Goal: Communication & Community: Share content

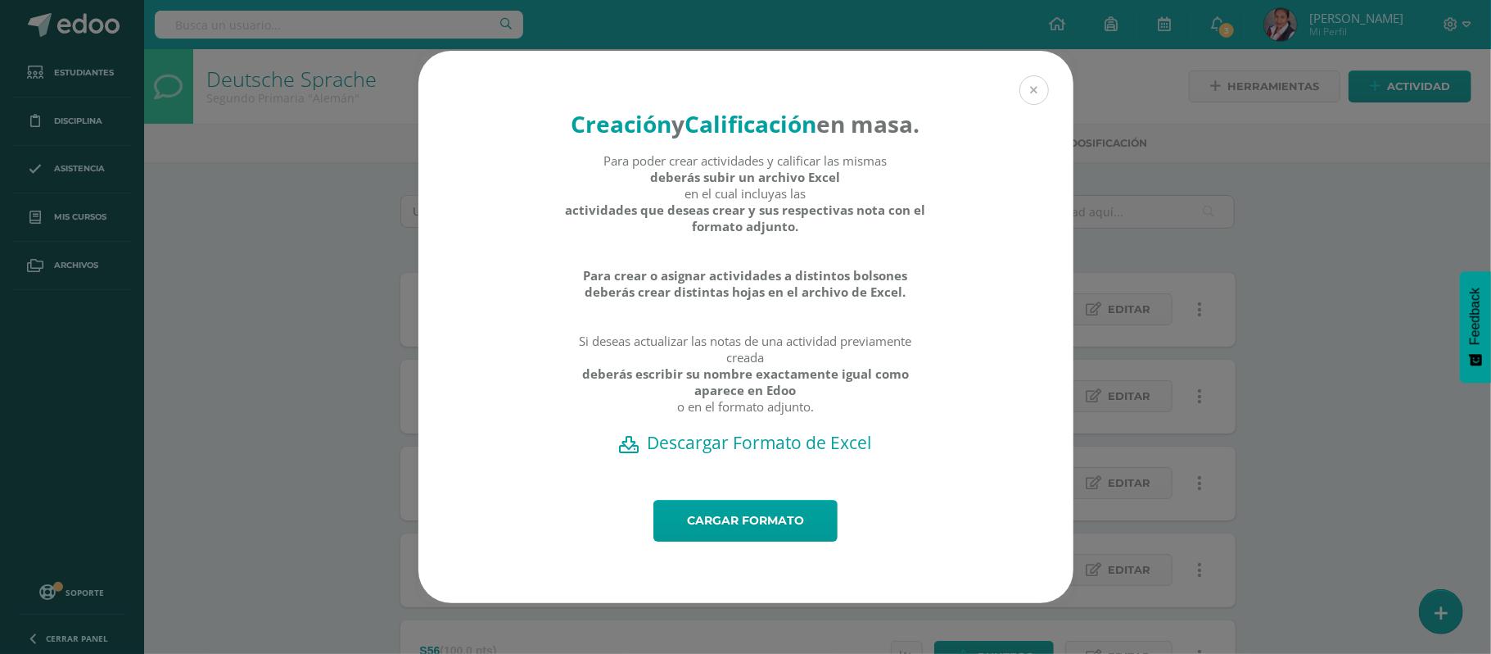
click at [1039, 77] on button at bounding box center [1034, 89] width 29 height 29
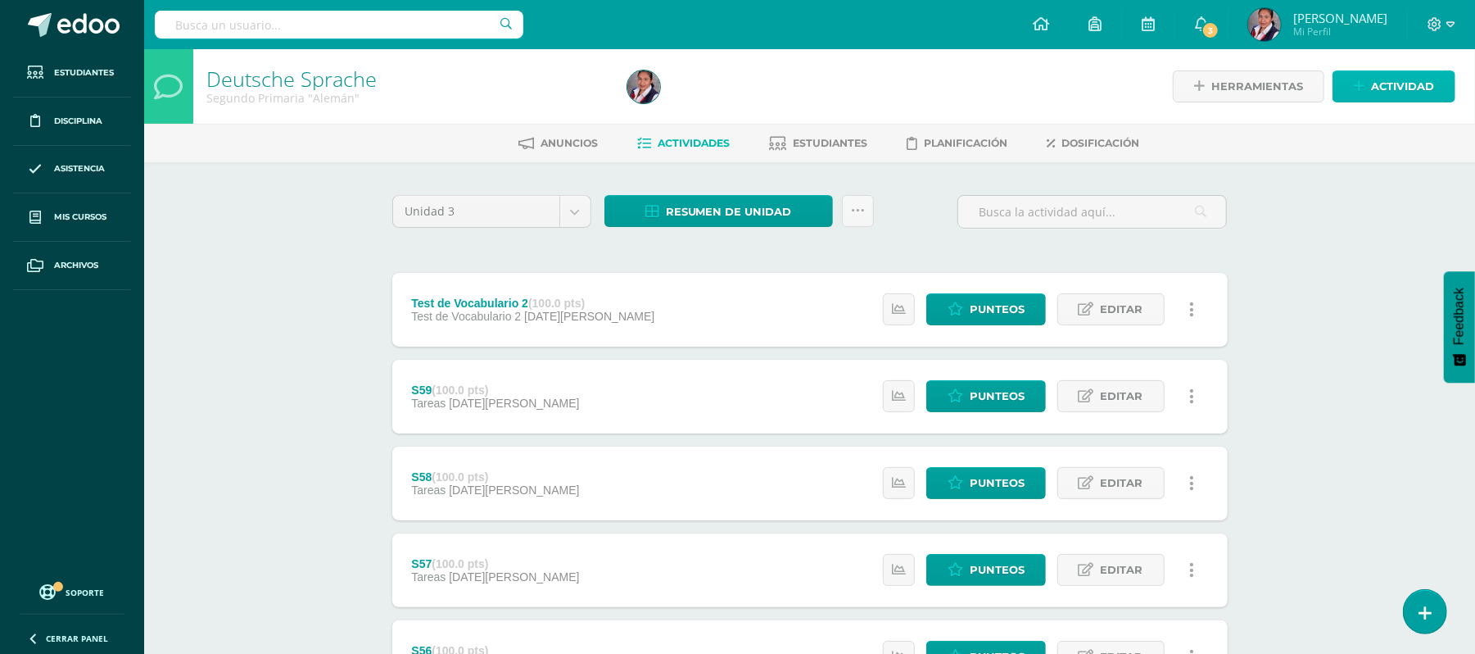
click at [1392, 92] on span "Actividad" at bounding box center [1402, 86] width 63 height 30
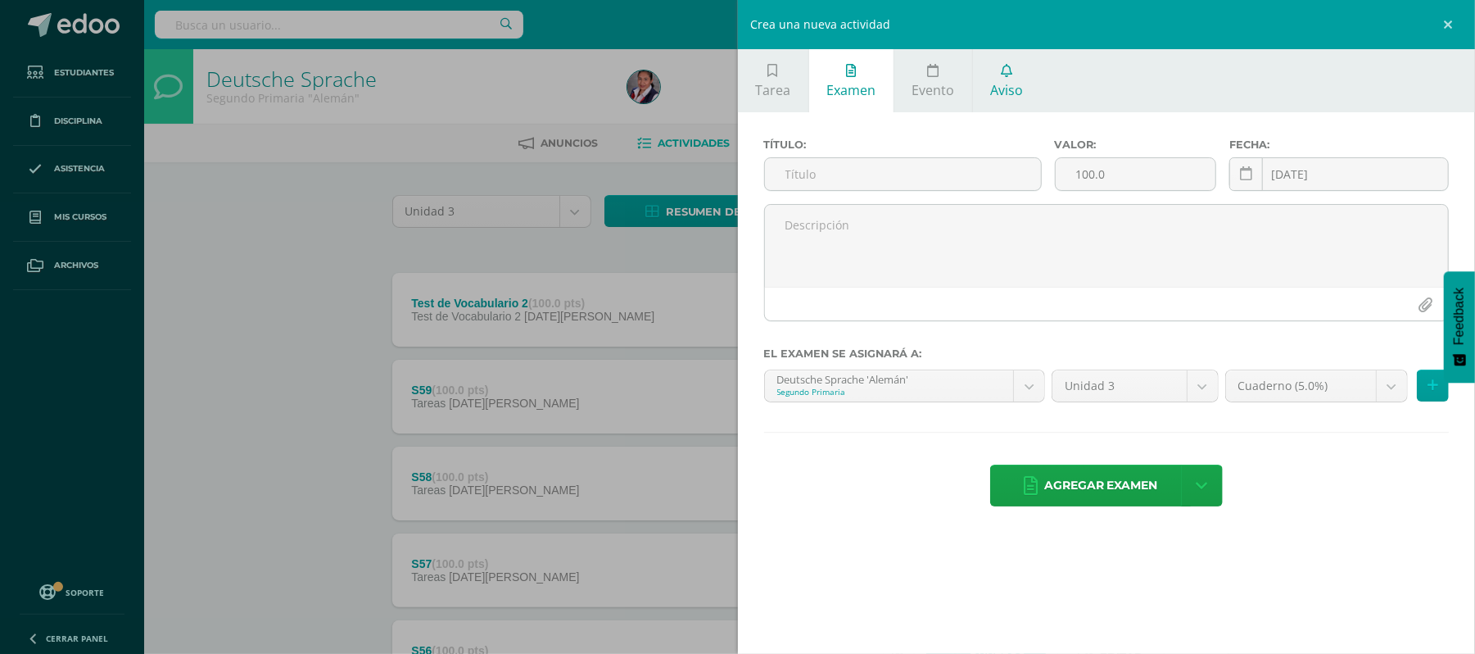
click at [1009, 92] on span "Aviso" at bounding box center [1007, 90] width 33 height 18
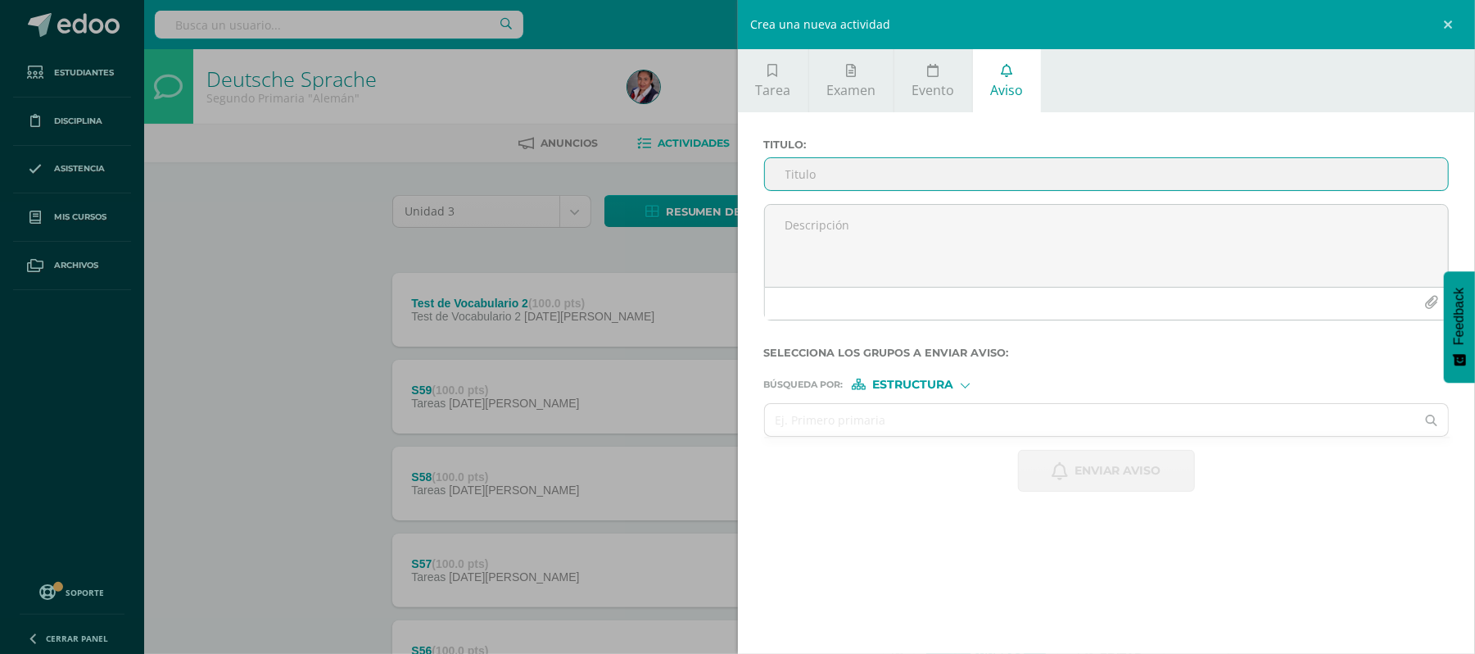
click at [885, 169] on input "Titulo :" at bounding box center [1107, 174] width 684 height 32
type input "L"
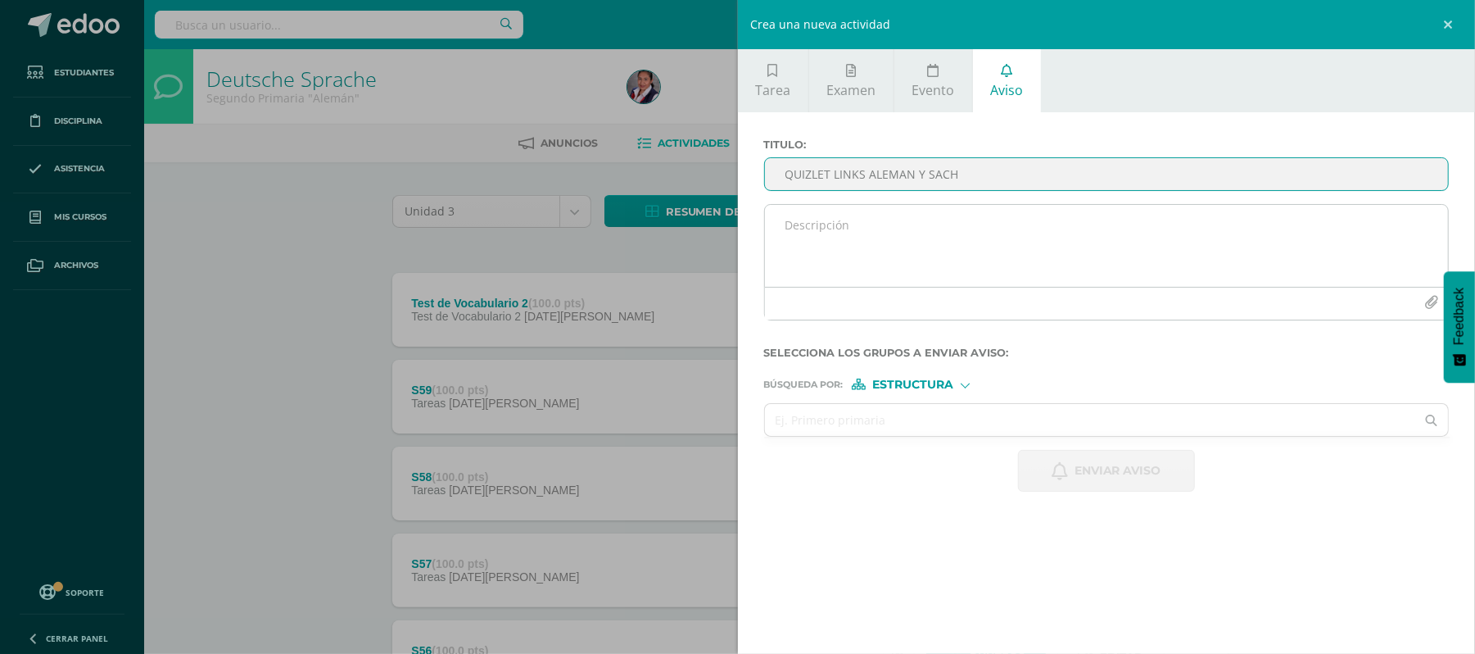
type input "QUIZLET LINKS ALEMAN Y SACH"
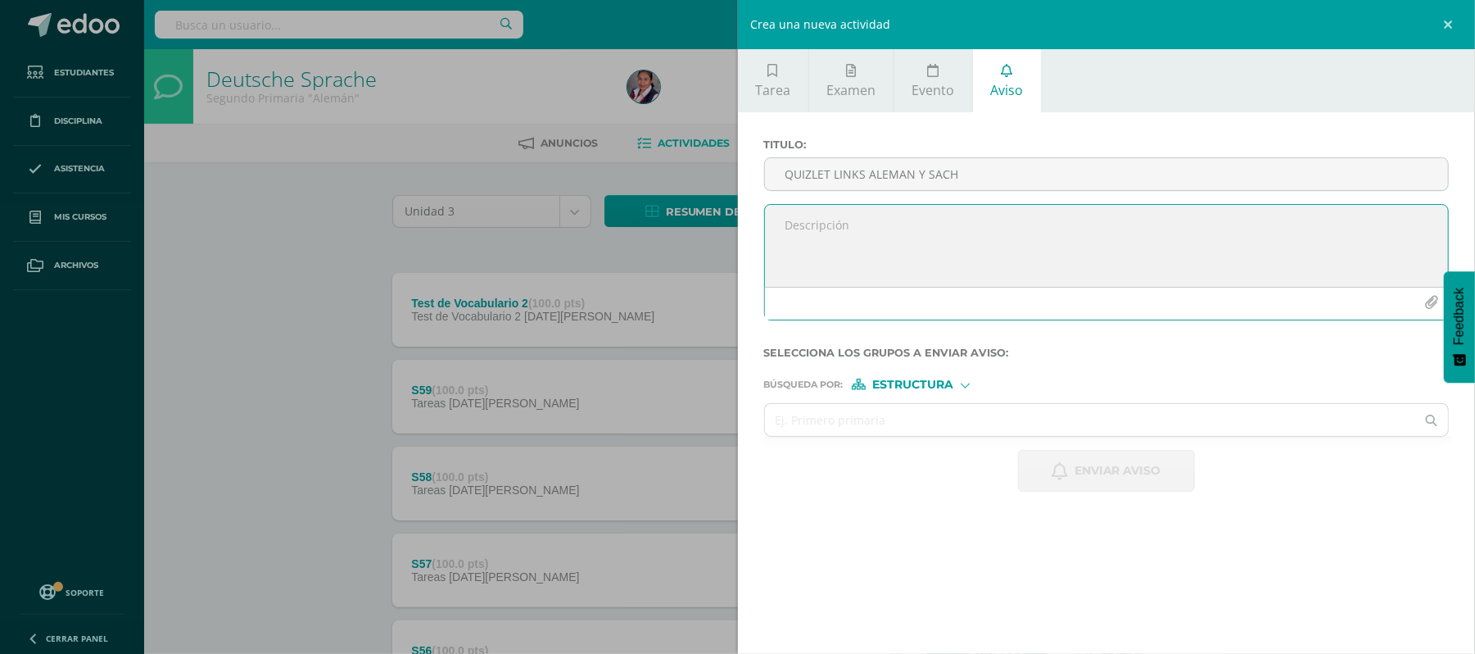
type textarea "e"
click at [799, 214] on textarea "e" at bounding box center [1107, 246] width 684 height 82
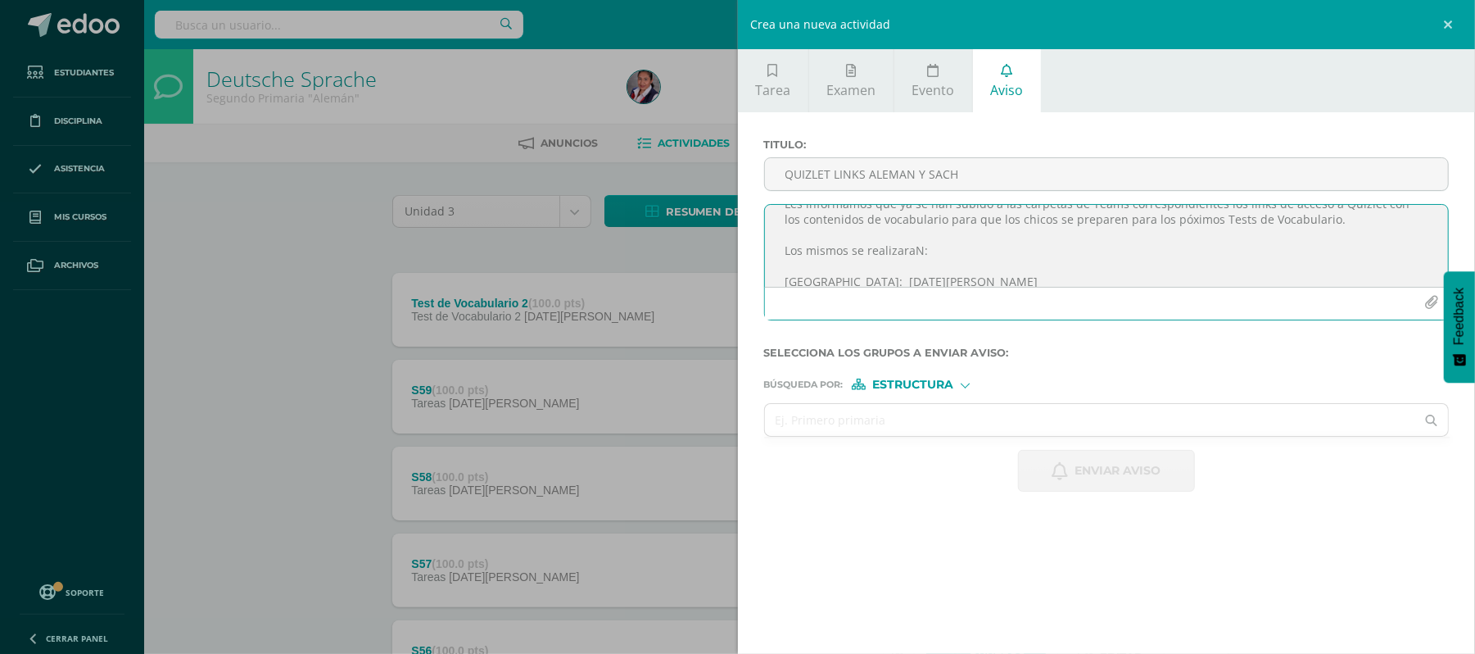
scroll to position [99, 0]
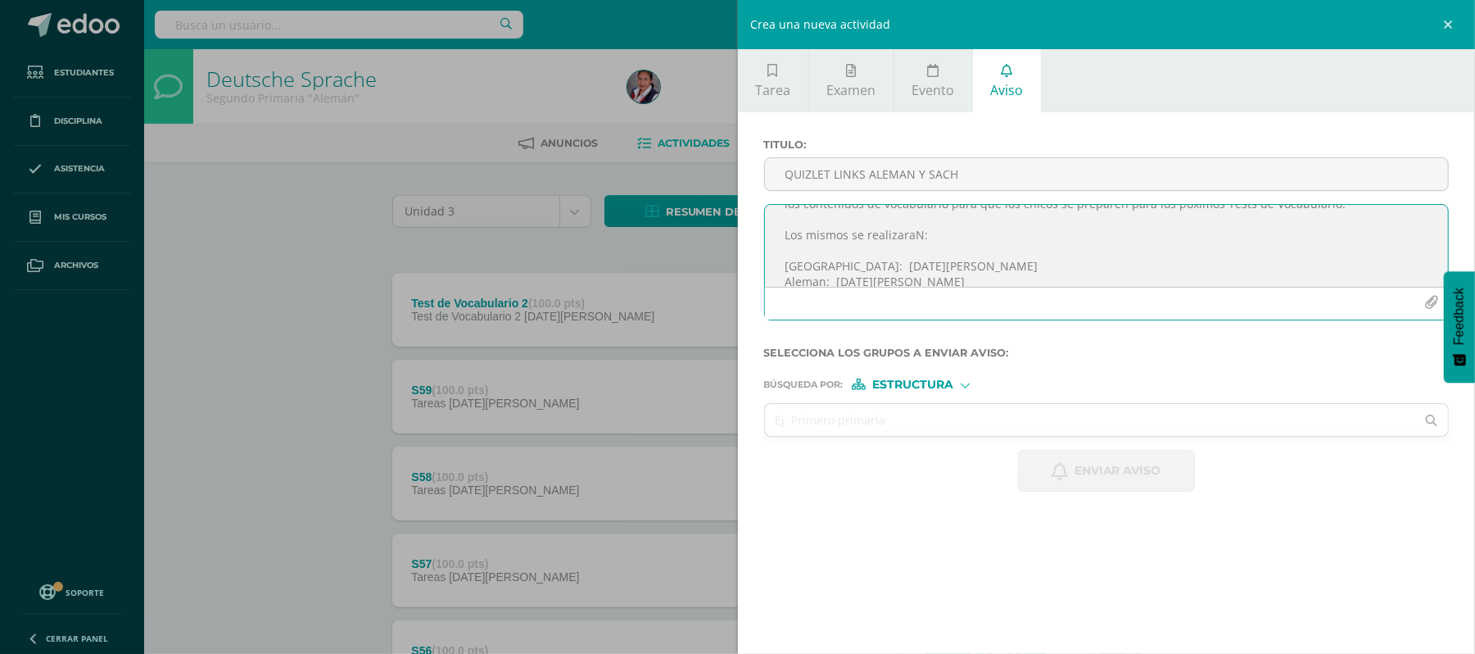
click at [872, 266] on textarea "Estimados Padres de Familia de Primero Primaria: Es un gusto saludarles nuevame…" at bounding box center [1107, 246] width 684 height 82
drag, startPoint x: 941, startPoint y: 283, endPoint x: 800, endPoint y: 267, distance: 141.8
click at [800, 267] on textarea "Estimados Padres de Familia de Primero Primaria: Es un gusto saludarles nuevame…" at bounding box center [1107, 246] width 684 height 82
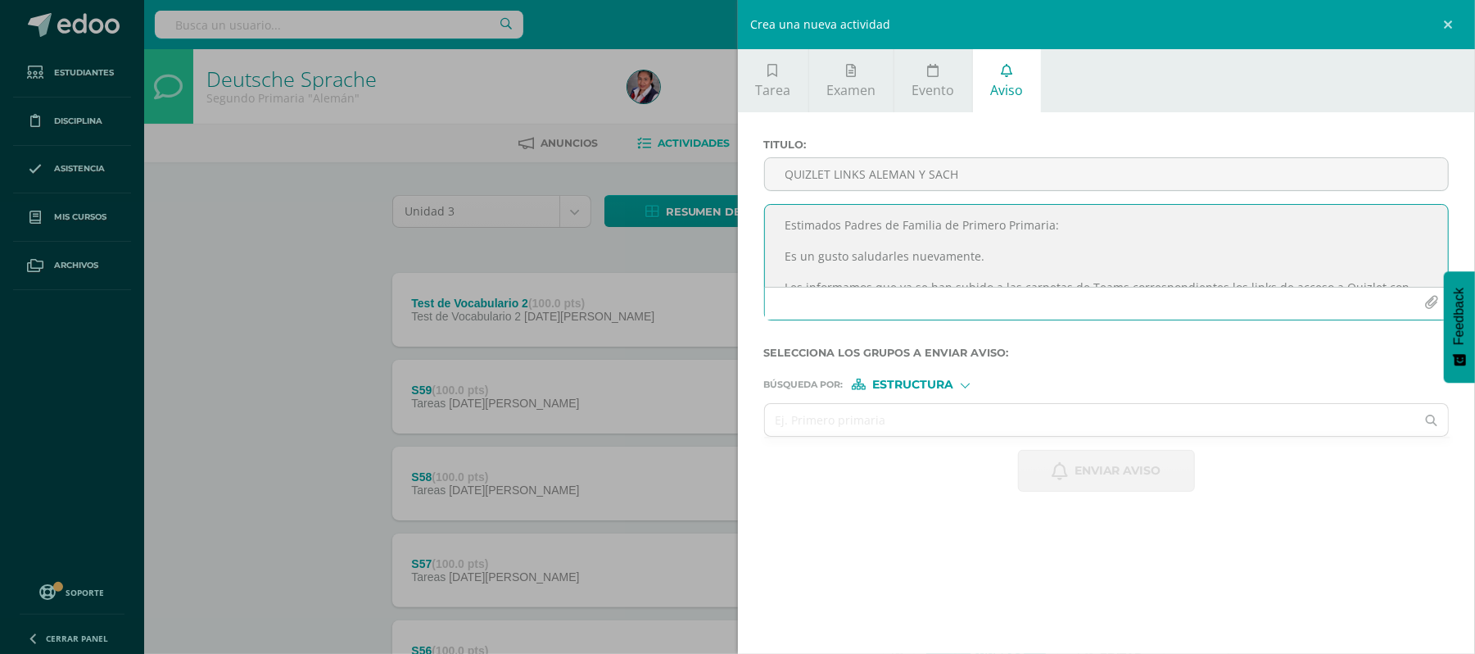
drag, startPoint x: 948, startPoint y: 265, endPoint x: 760, endPoint y: 198, distance: 199.2
click at [760, 198] on div "Titulo : QUIZLET LINKS ALEMAN Y SACH Estimados Padres de Familia de Primero Pri…" at bounding box center [1107, 235] width 699 height 195
paste textarea "padres de familia de Primero Primaria: Es un gusto saludarles nuevamente. Les i…"
type textarea "Estimados padres de familia de Primero Primaria: Es un gusto saludarles nuevame…"
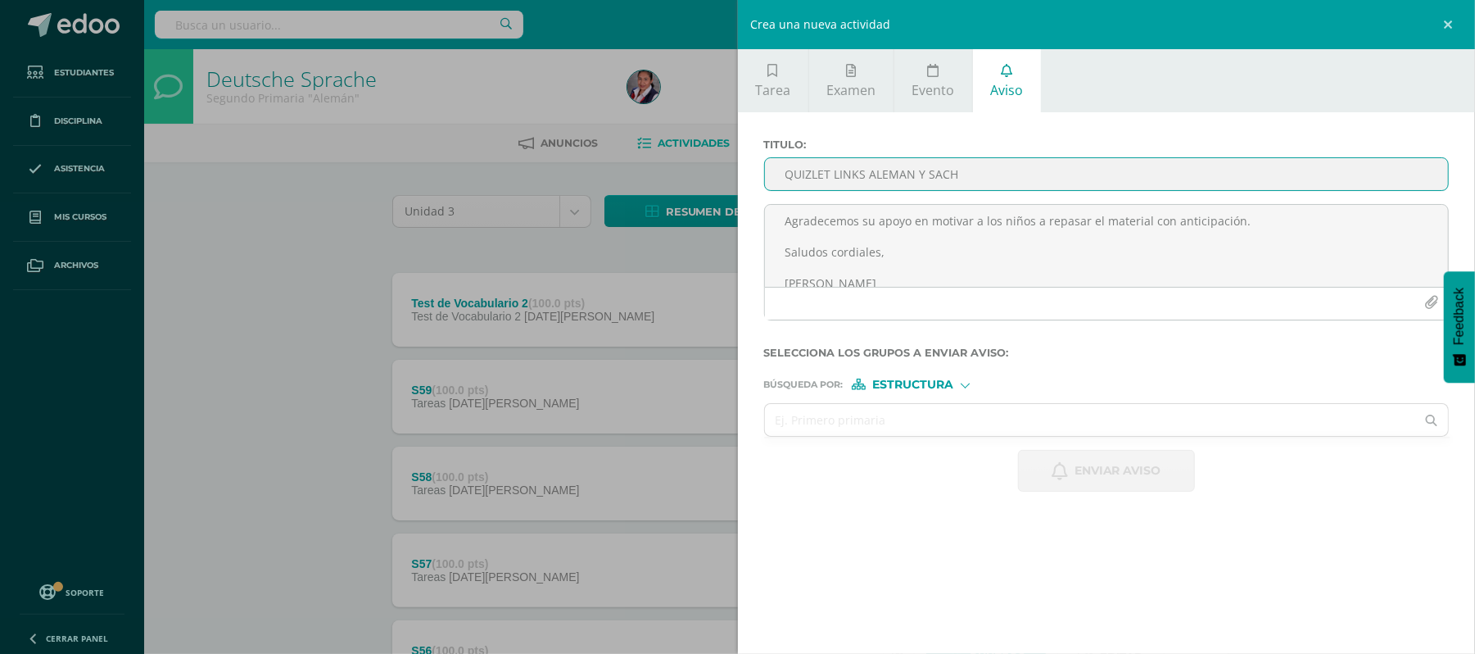
click at [1102, 180] on input "QUIZLET LINKS ALEMAN Y SACH" at bounding box center [1107, 174] width 684 height 32
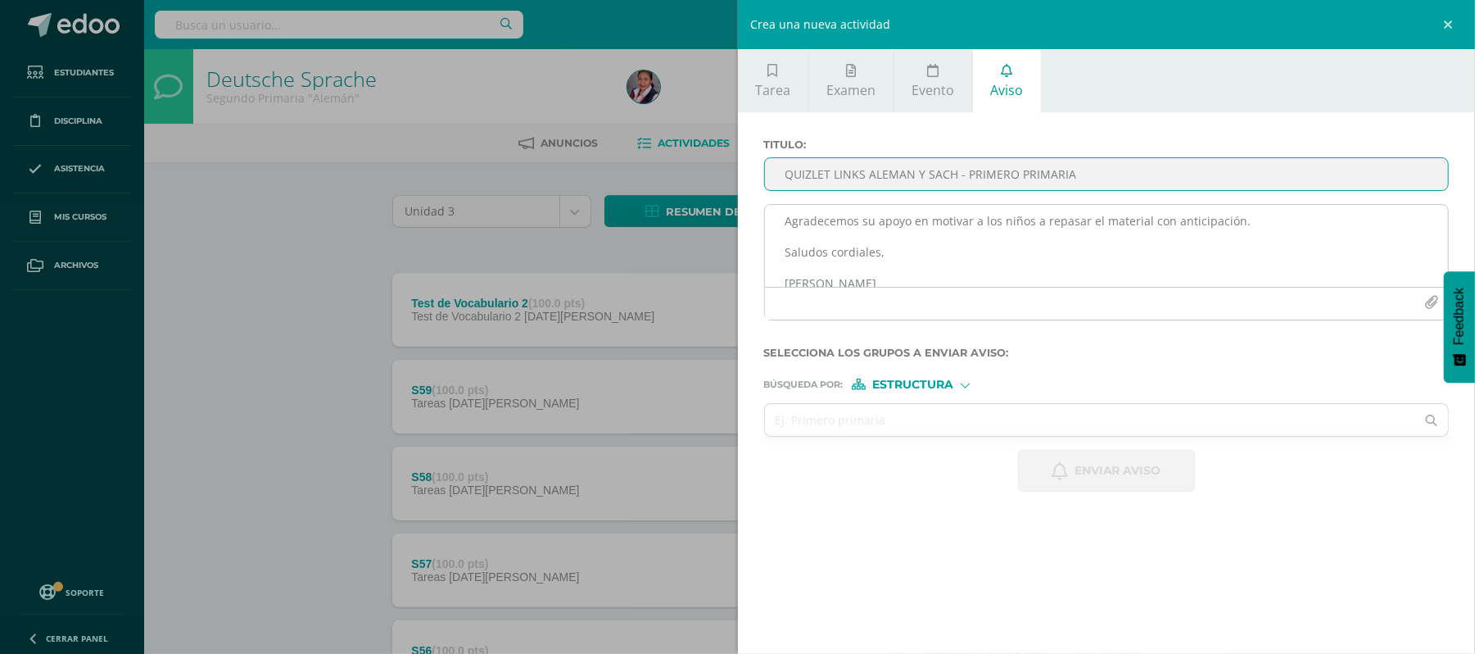
type input "QUIZLET LINKS ALEMAN Y SACH - PRIMERO PRIMARIA"
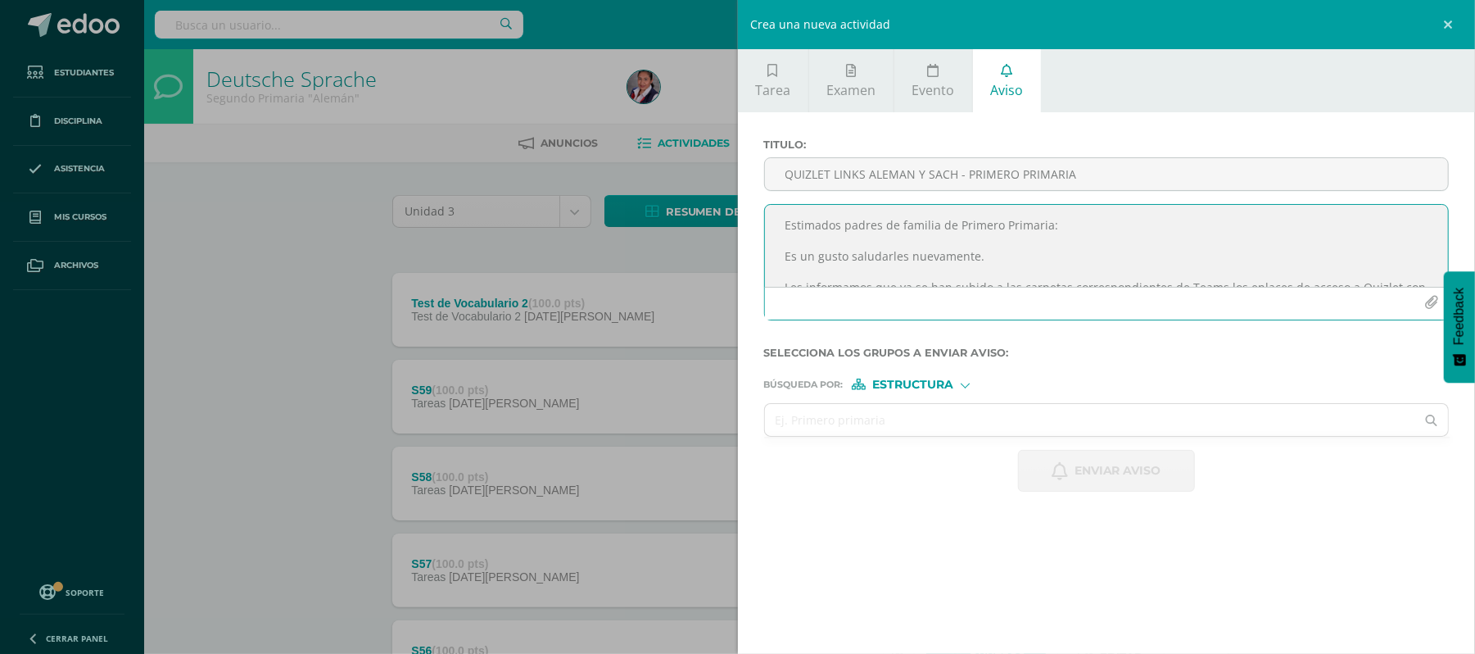
scroll to position [218, 0]
drag, startPoint x: 786, startPoint y: 217, endPoint x: 1010, endPoint y: 360, distance: 265.6
click at [1010, 360] on form "Titulo : QUIZLET LINKS ALEMAN Y SACH - PRIMERO PRIMARIA Estimados padres de fam…" at bounding box center [1107, 314] width 686 height 353
click at [925, 416] on input "text" at bounding box center [1090, 420] width 651 height 32
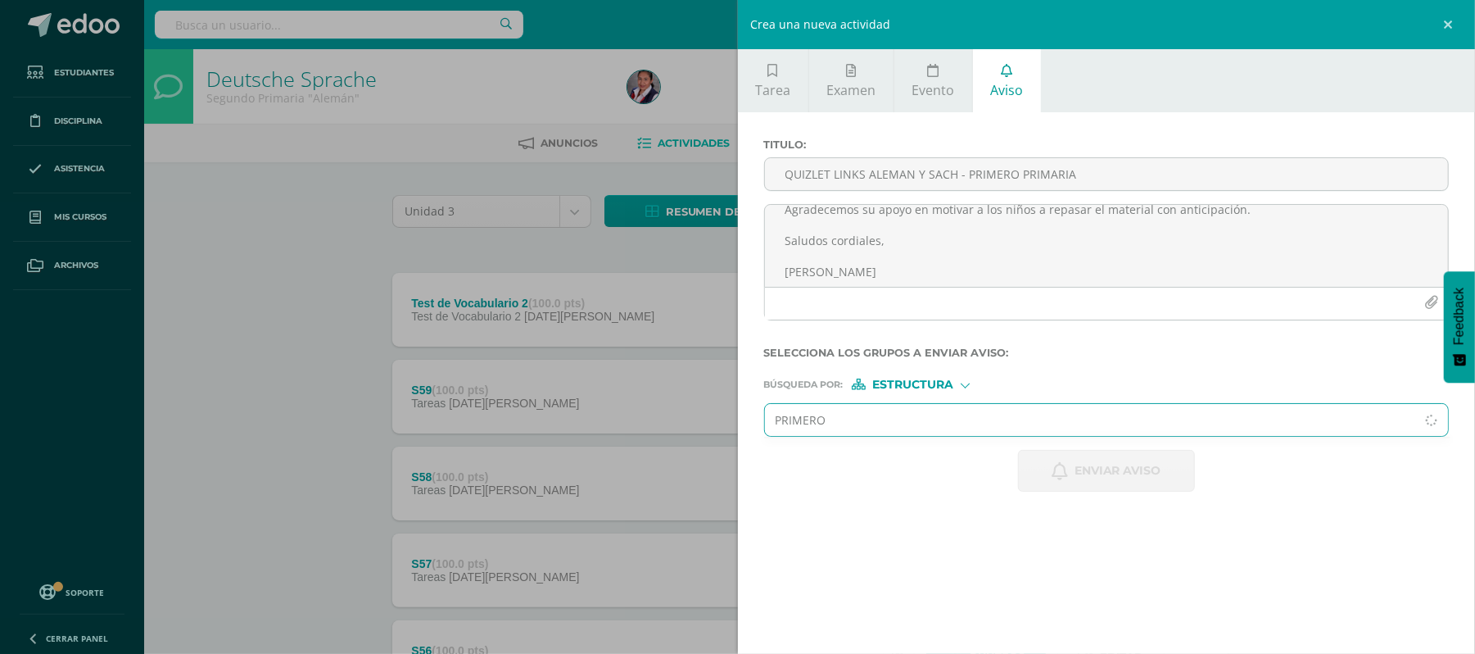
type input "PRIMERO"
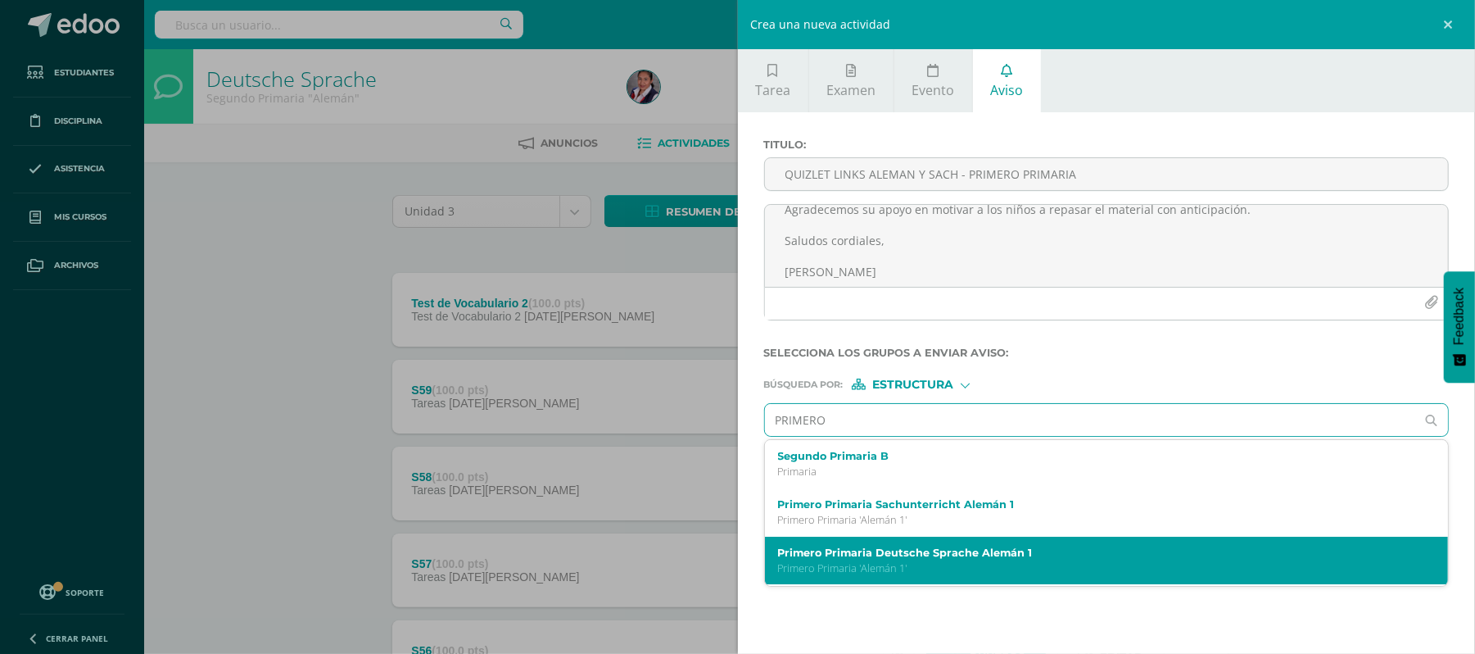
drag, startPoint x: 878, startPoint y: 505, endPoint x: 885, endPoint y: 550, distance: 45.5
click at [885, 550] on ul "Segundo Primaria B Primaria Primero Primaria Sachunterricht Alemán 1 Primero Pr…" at bounding box center [1107, 512] width 686 height 147
click at [885, 550] on label "Primero Primaria Deutsche Sprache Alemán 1" at bounding box center [1091, 552] width 627 height 12
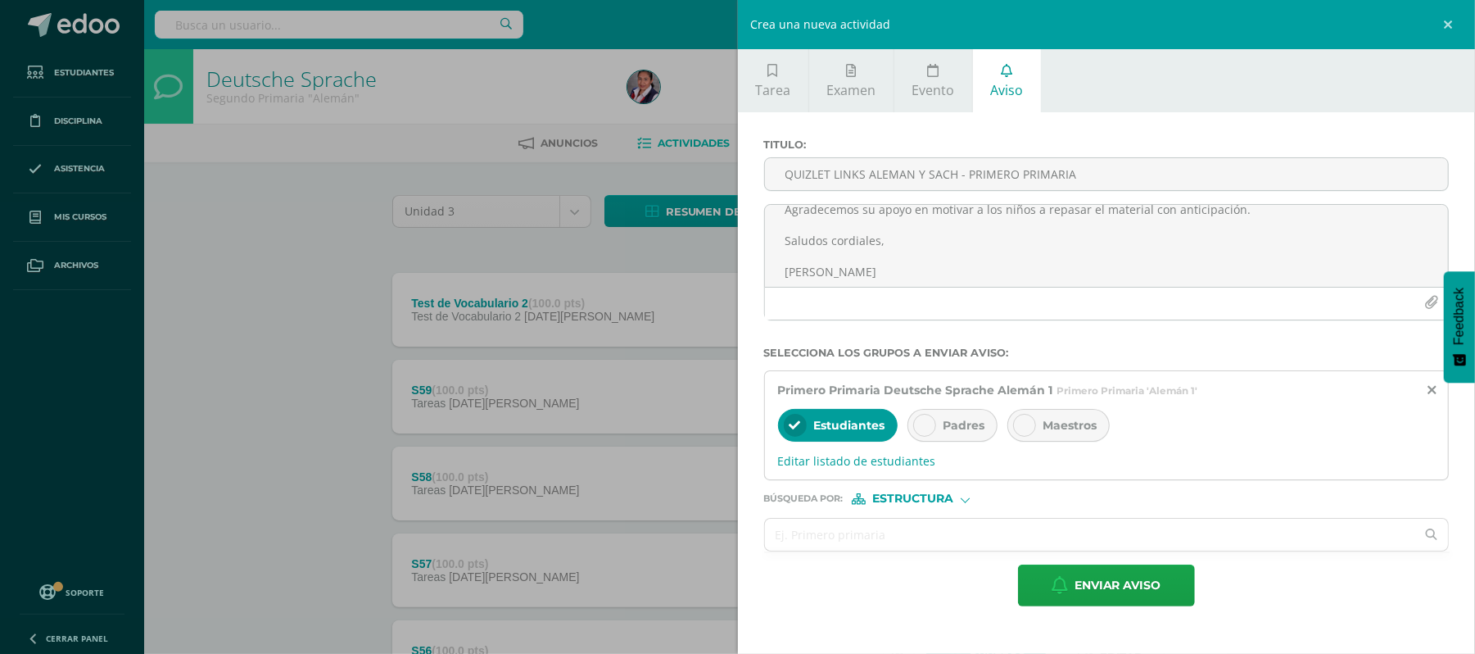
click at [936, 424] on div at bounding box center [924, 425] width 23 height 23
click at [898, 527] on input "text" at bounding box center [1090, 534] width 651 height 32
click at [904, 503] on span "Estructura" at bounding box center [912, 498] width 81 height 9
click at [904, 539] on span "Persona" at bounding box center [918, 543] width 59 height 9
click at [826, 542] on input "text" at bounding box center [1090, 534] width 651 height 32
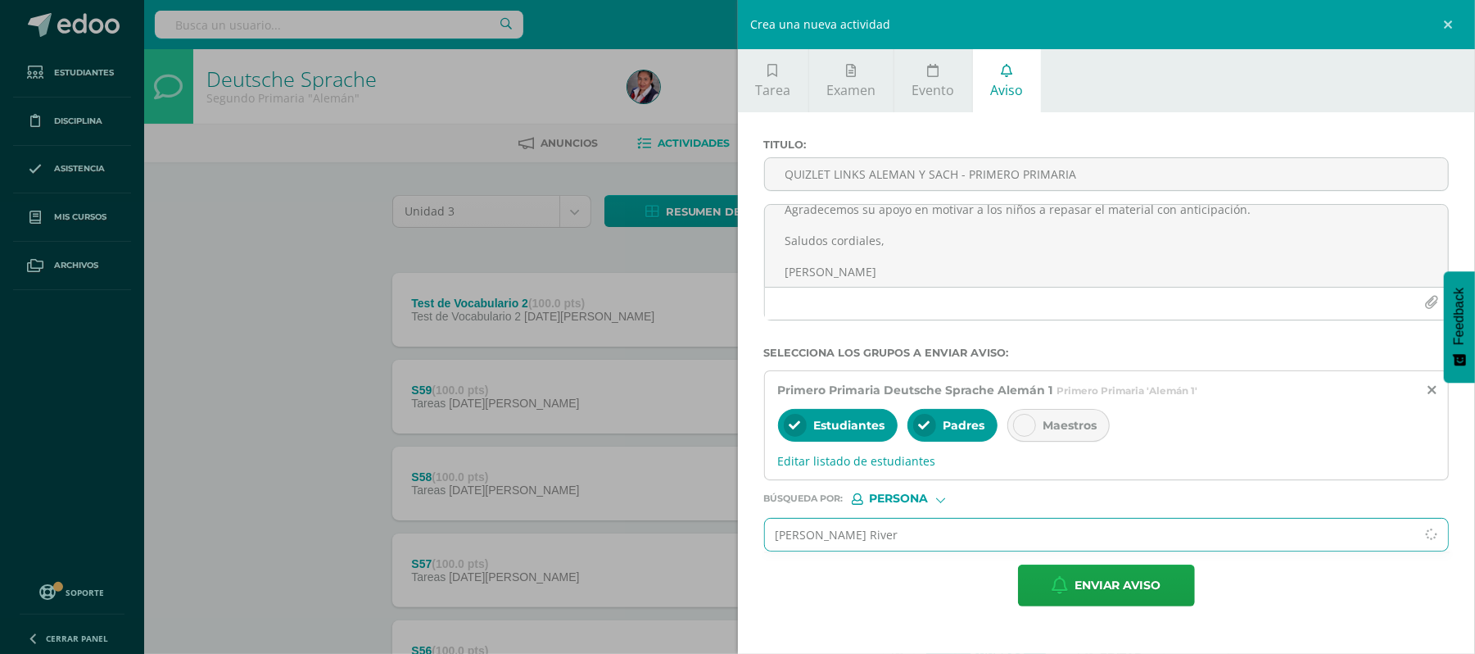
type input "[PERSON_NAME]"
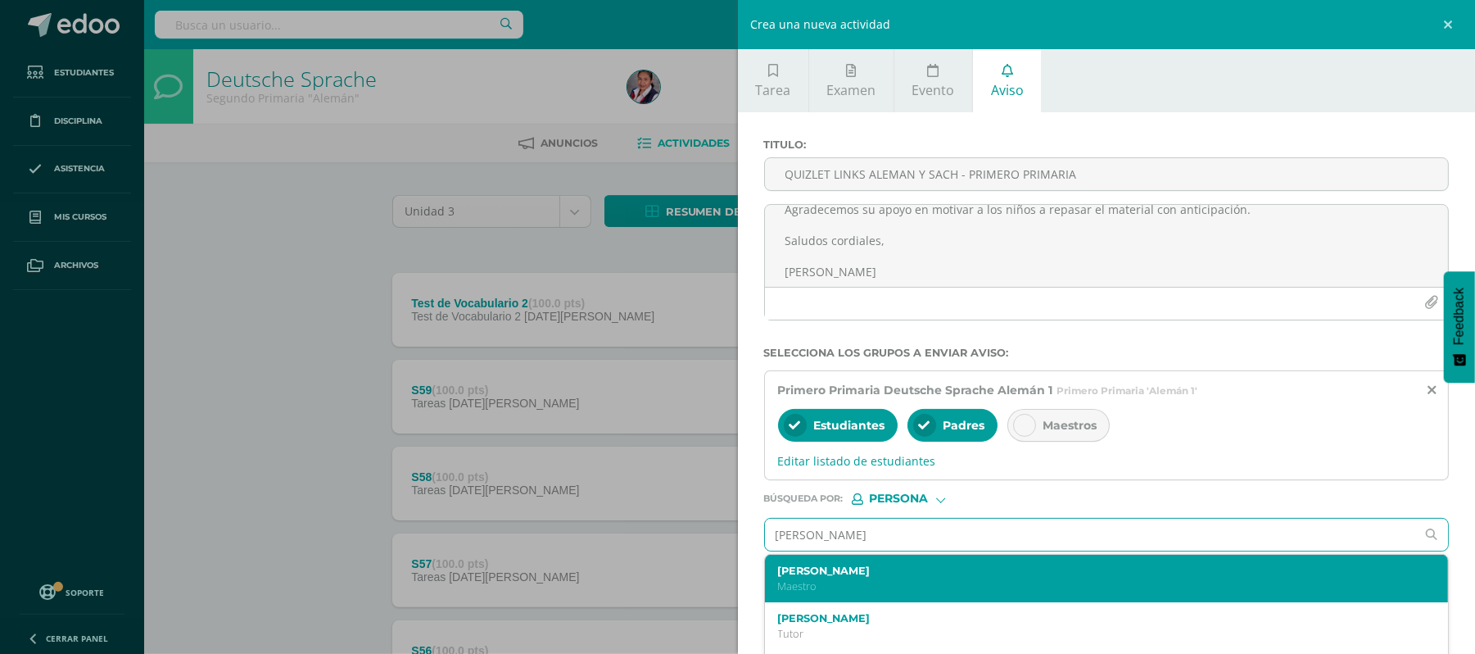
scroll to position [233, 0]
drag, startPoint x: 827, startPoint y: 568, endPoint x: 807, endPoint y: 577, distance: 22.1
click at [807, 577] on label "[PERSON_NAME]" at bounding box center [1091, 570] width 627 height 12
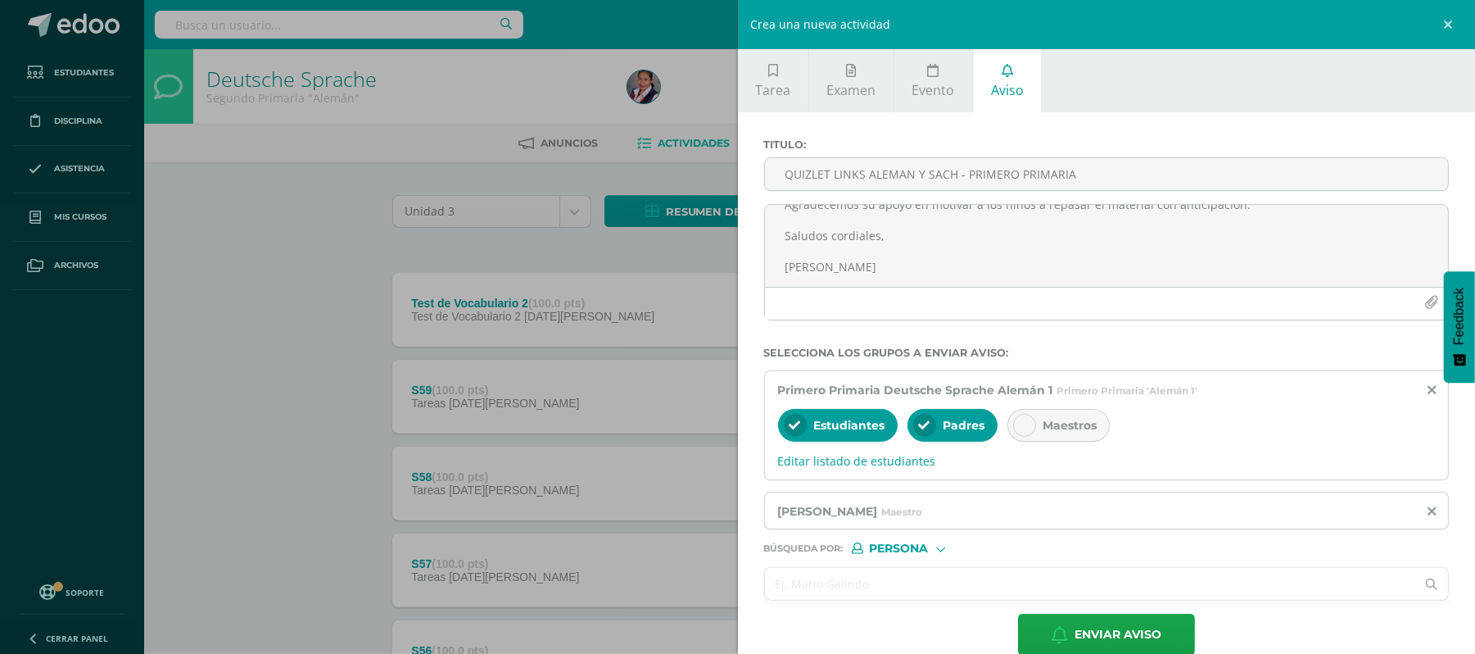
click at [810, 595] on input "text" at bounding box center [1090, 584] width 651 height 32
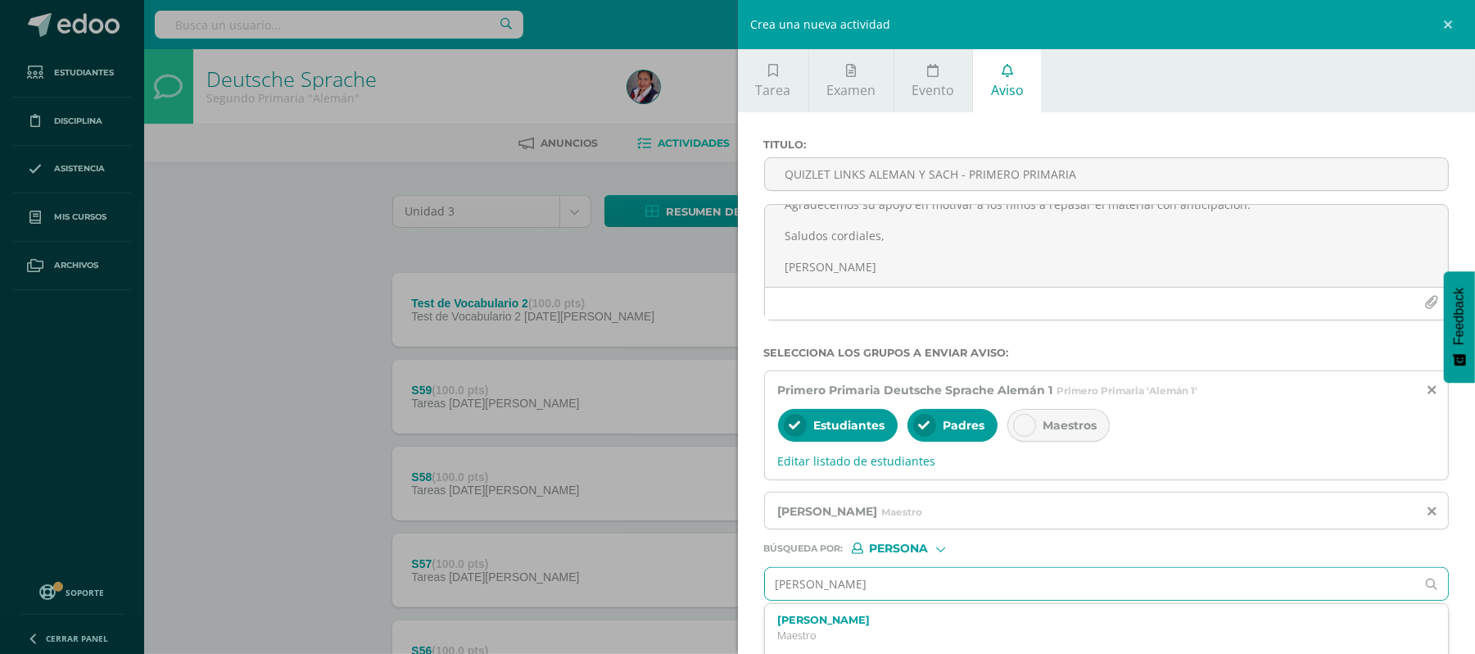
type input "[PERSON_NAME]"
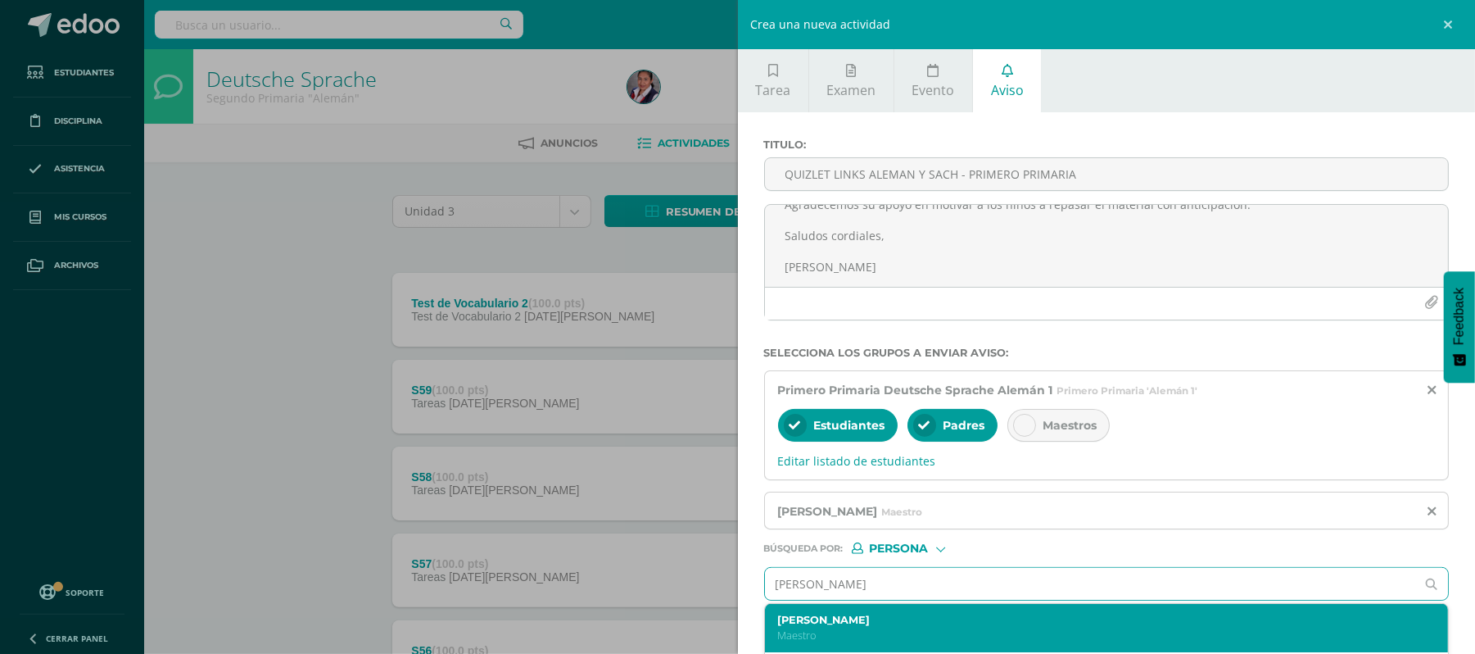
click at [871, 626] on label "[PERSON_NAME]" at bounding box center [1091, 619] width 627 height 12
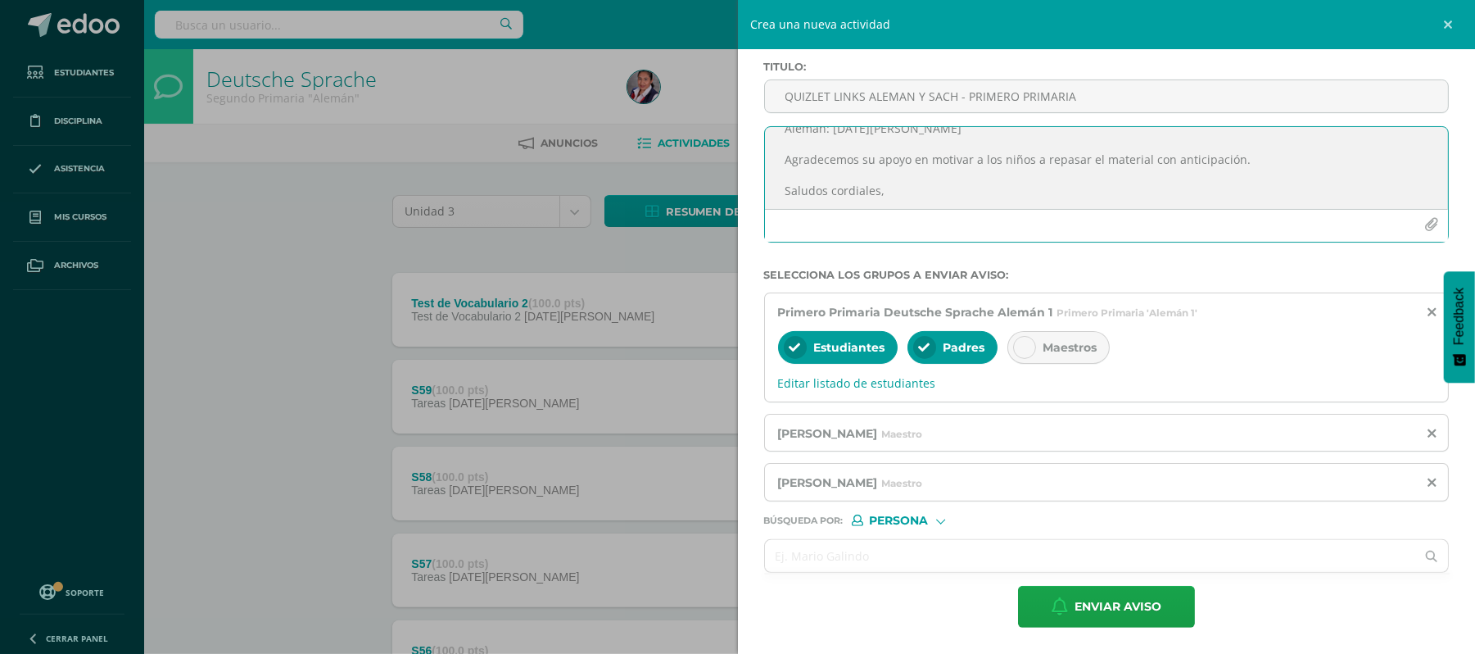
scroll to position [146, 0]
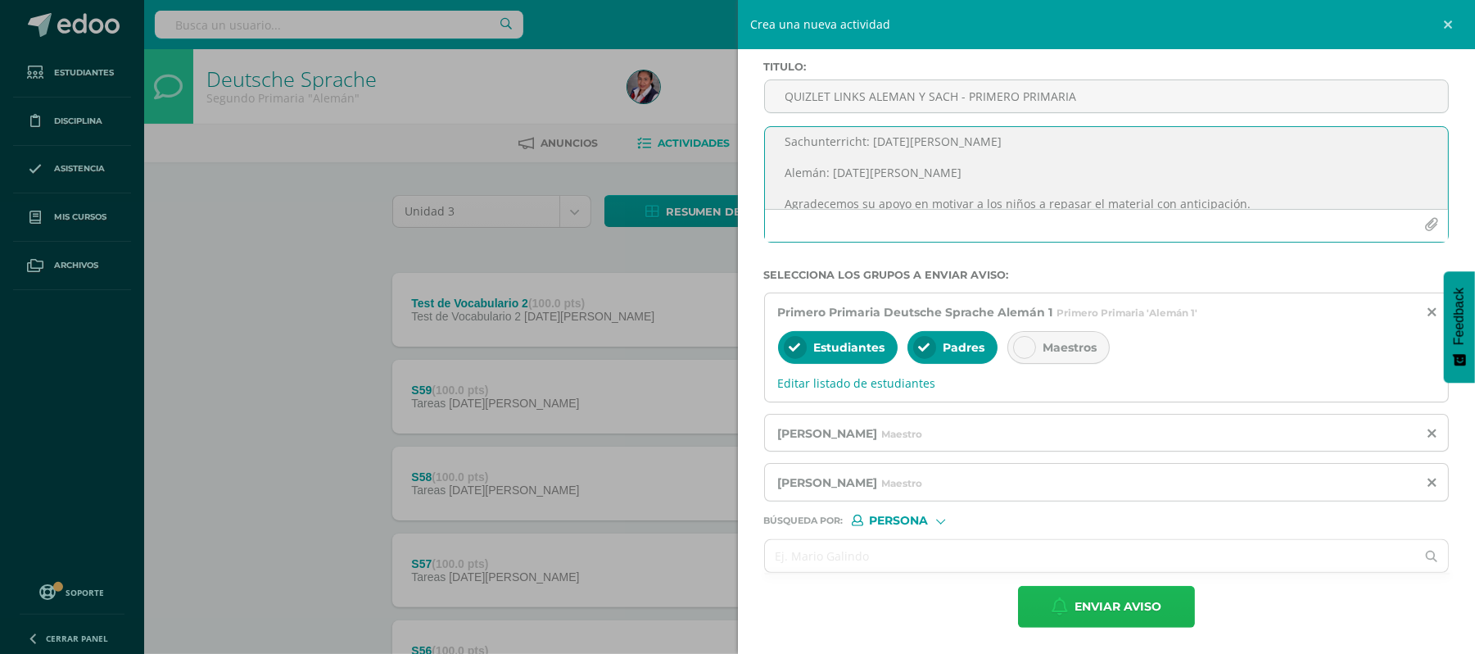
click at [1065, 614] on button "Enviar aviso" at bounding box center [1106, 607] width 177 height 42
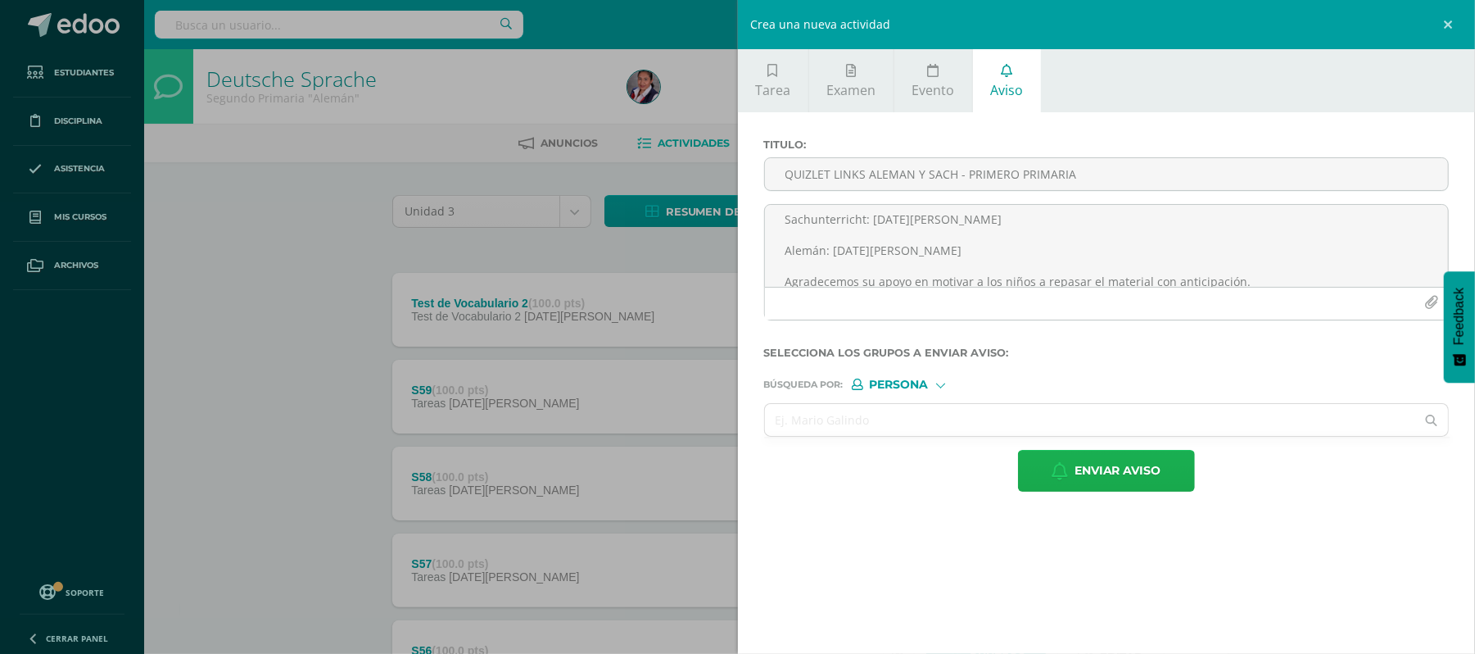
scroll to position [0, 0]
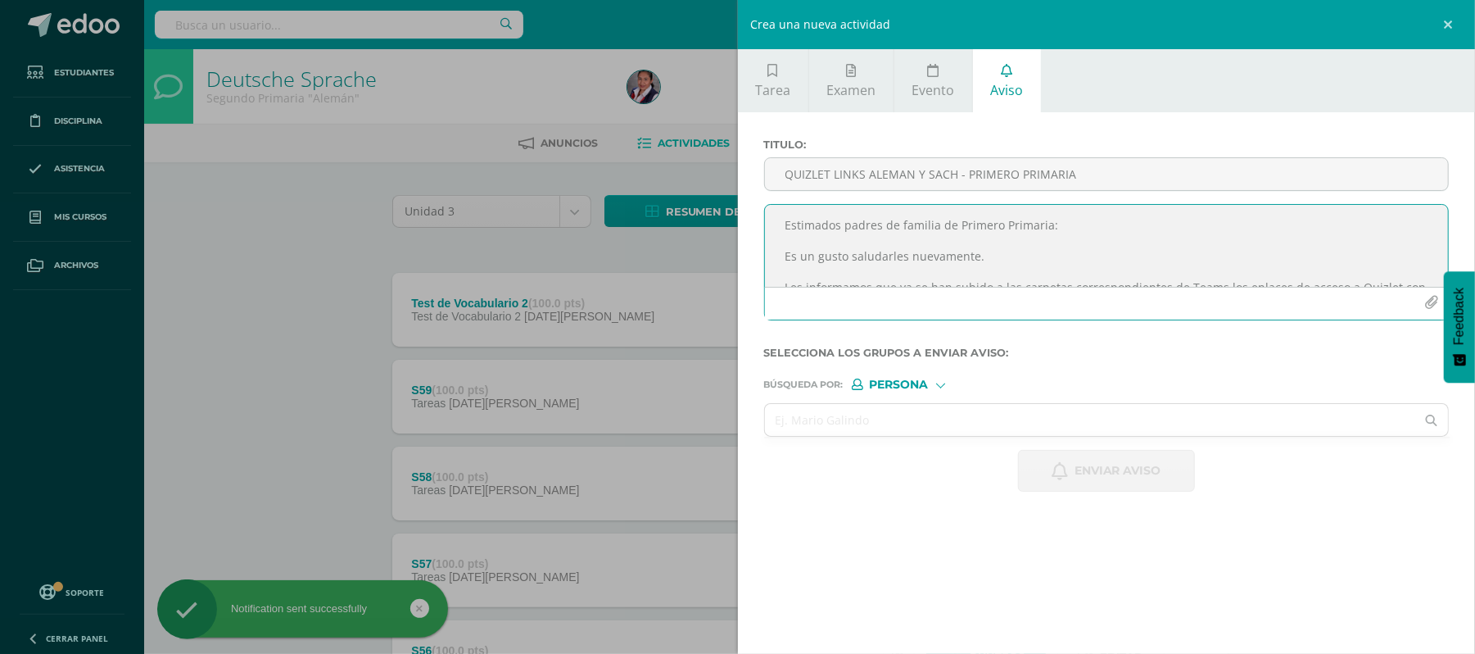
click at [853, 221] on textarea "Estimados padres de familia de Primero Primaria: Es un gusto saludarles nuevame…" at bounding box center [1107, 246] width 684 height 82
paste textarea "Estimados padres de familia de Primero Primaria: Es un gusto saludarles nuevame…"
type textarea "Estimados padres de familia de Primero Primaria: Es un gusto saludarles nuevame…"
click at [823, 161] on input "QUIZLET LINKS ALEMAN Y SACH - PRIMERO PRIMARIA" at bounding box center [1107, 174] width 684 height 32
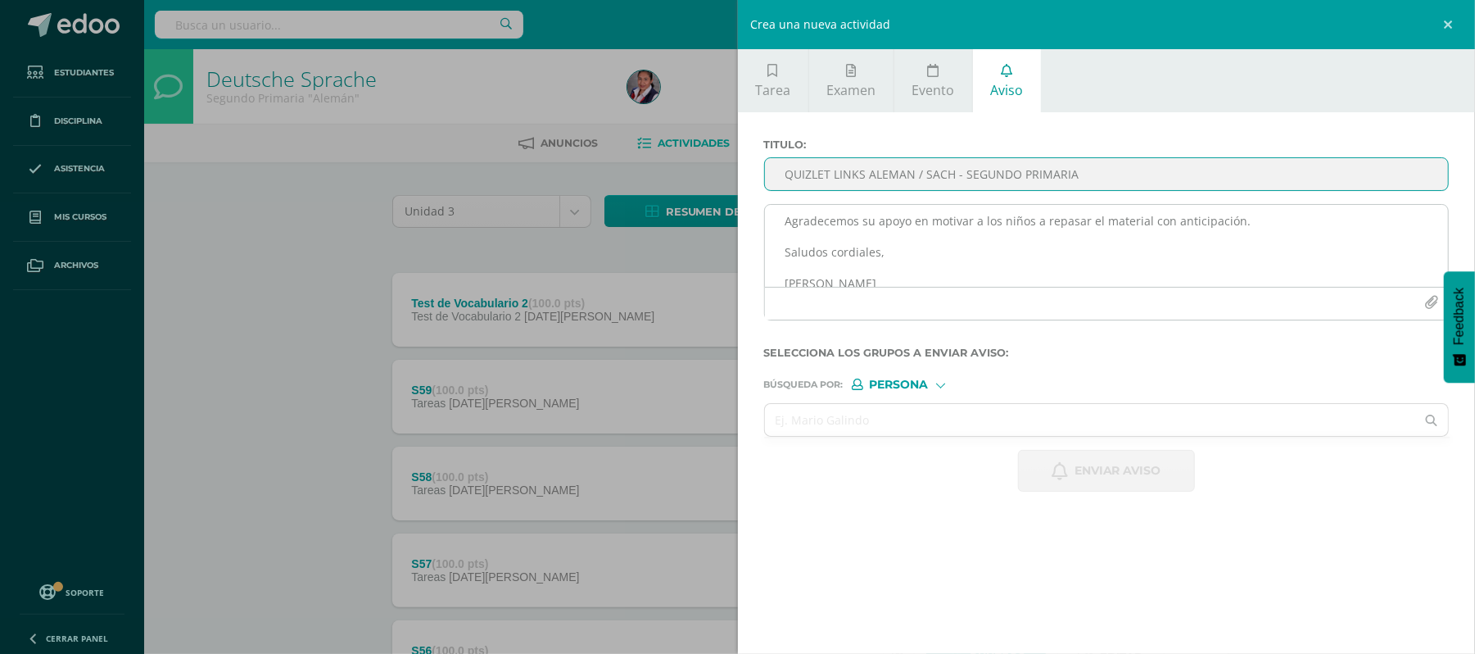
type input "QUIZLET LINKS ALEMAN / SACH - SEGUNDO PRIMARIA"
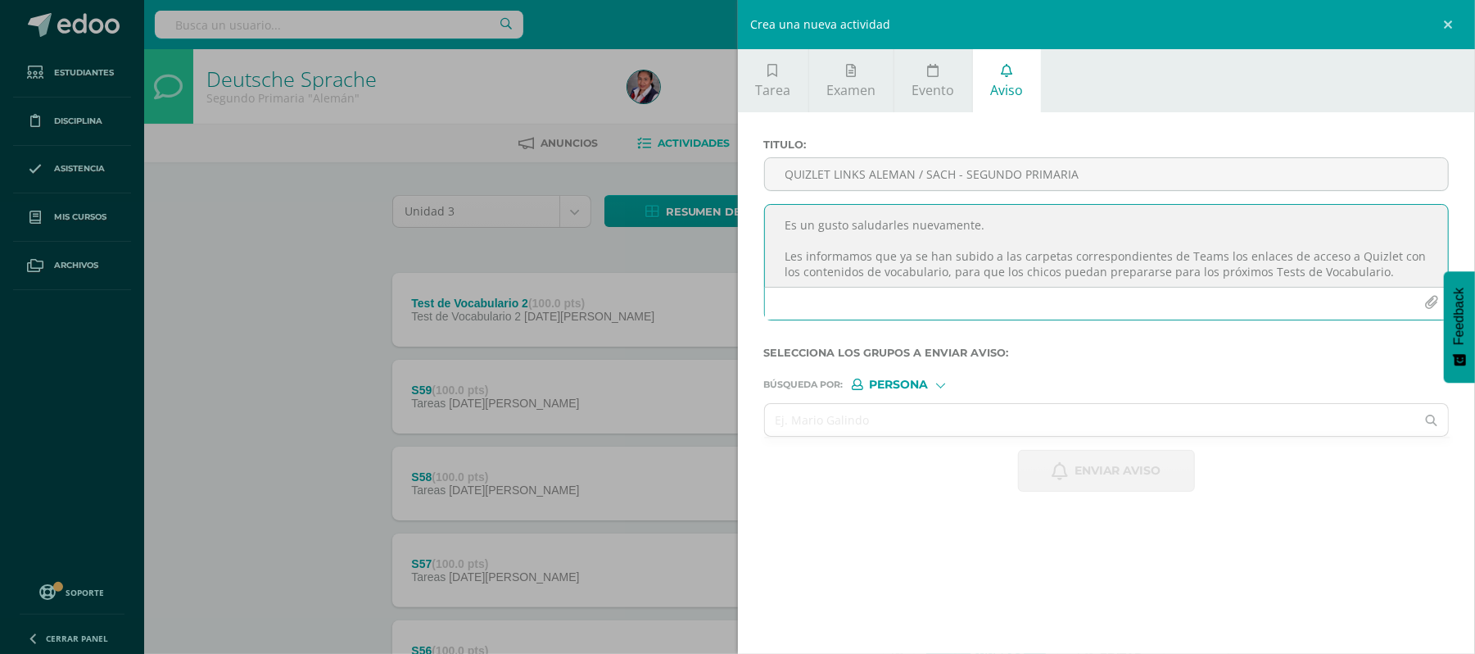
scroll to position [0, 0]
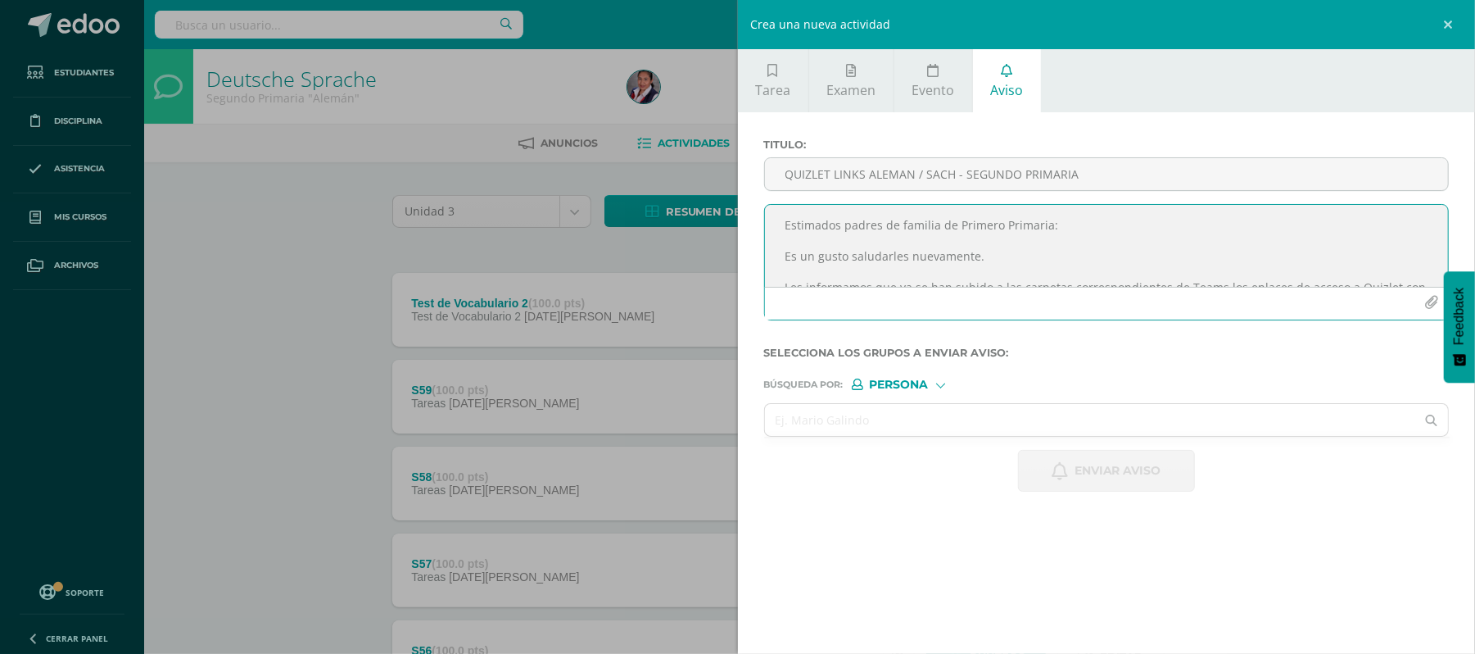
click at [1052, 221] on textarea "Estimados padres de familia de Primero Primaria: Es un gusto saludarles nuevame…" at bounding box center [1107, 246] width 684 height 82
type textarea "Estimados padres de familia de [PERSON_NAME]: Es un gusto saludarles nuevamente…"
click at [942, 387] on div at bounding box center [940, 383] width 9 height 9
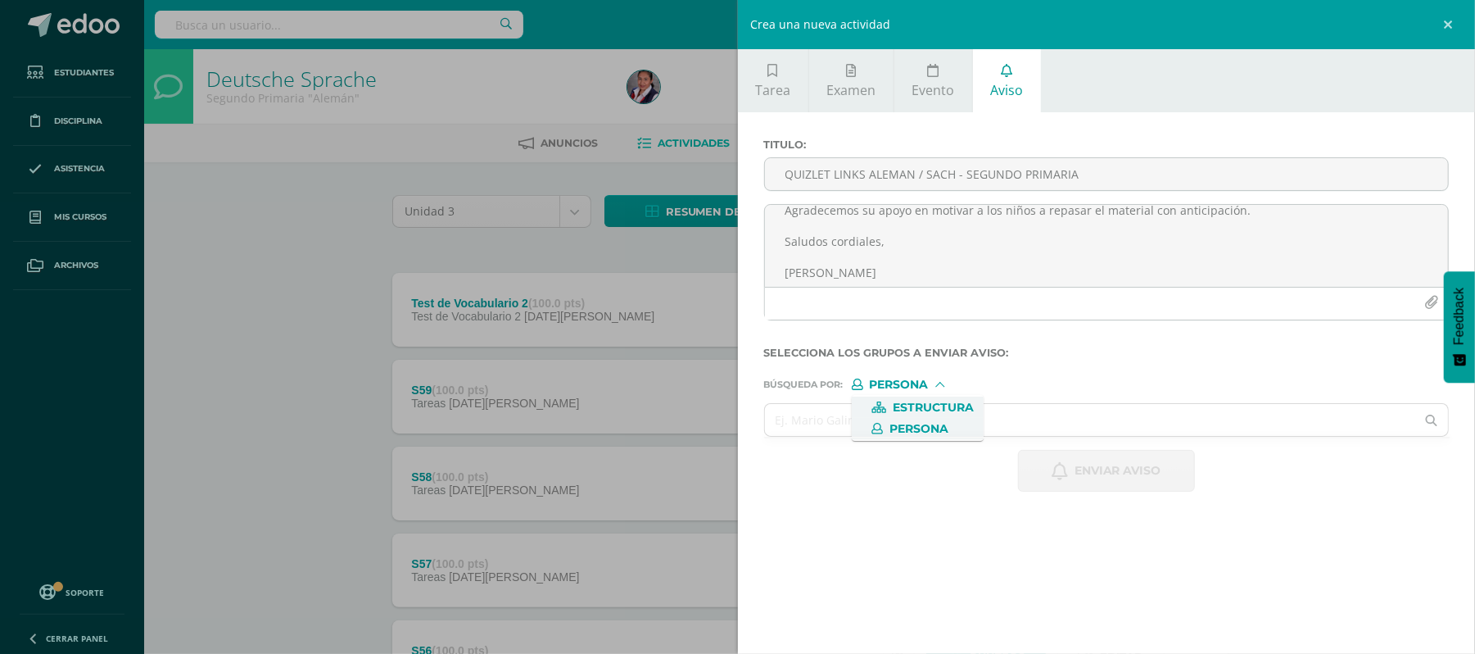
click at [926, 403] on span "Estructura" at bounding box center [933, 407] width 81 height 9
click at [892, 414] on input "text" at bounding box center [1090, 420] width 651 height 32
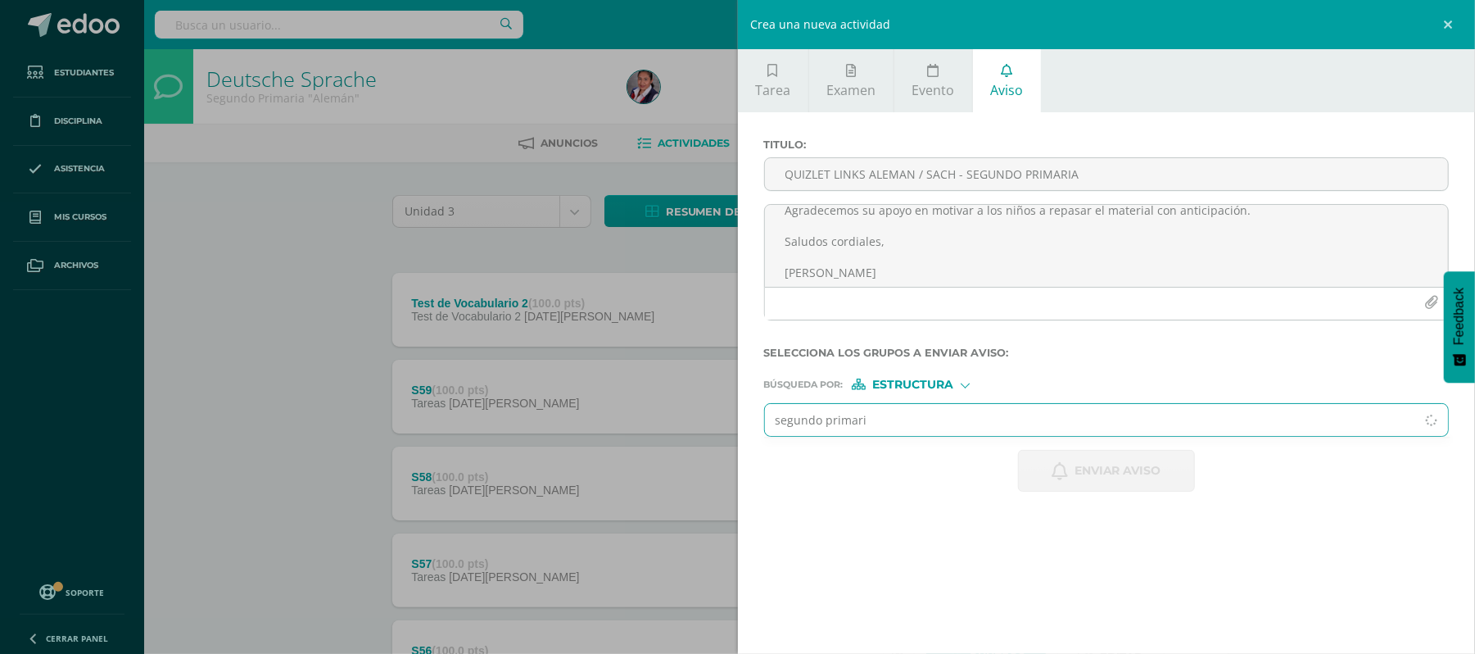
type input "segundo primaria"
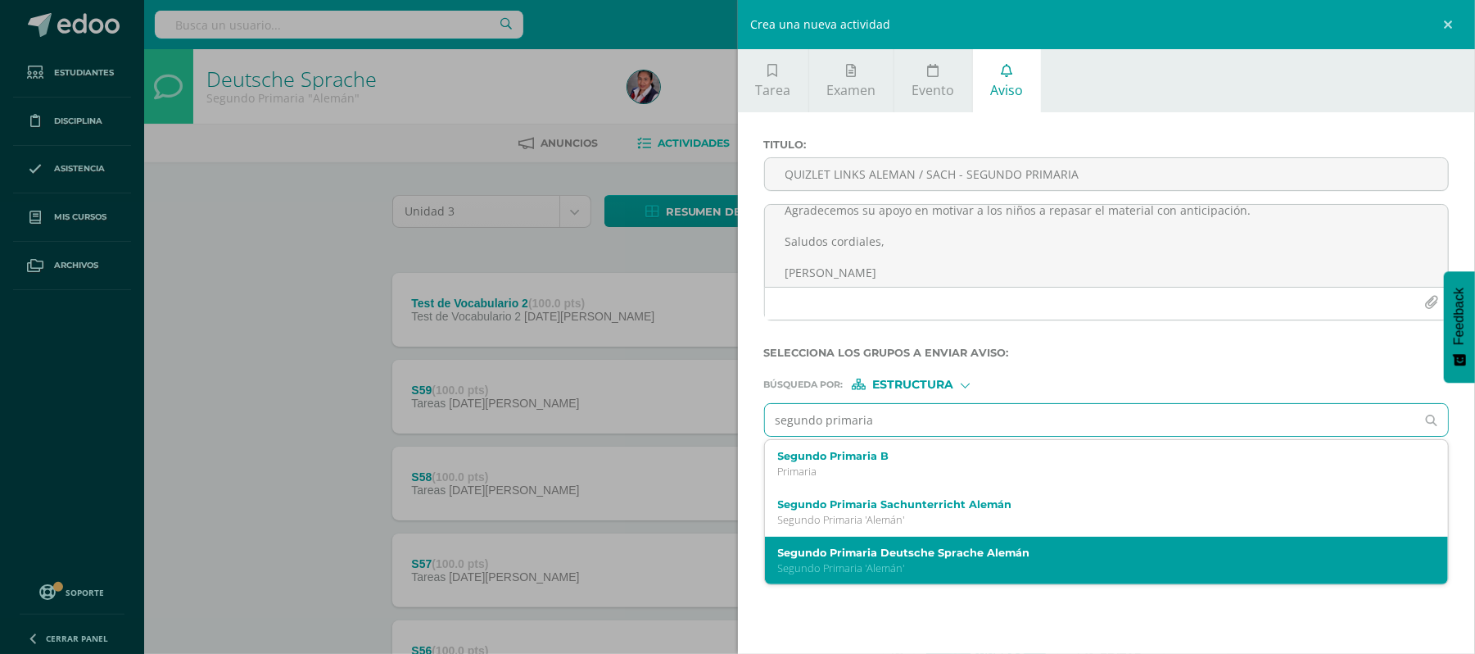
click at [849, 550] on label "Segundo Primaria Deutsche Sprache Alemán" at bounding box center [1091, 552] width 627 height 12
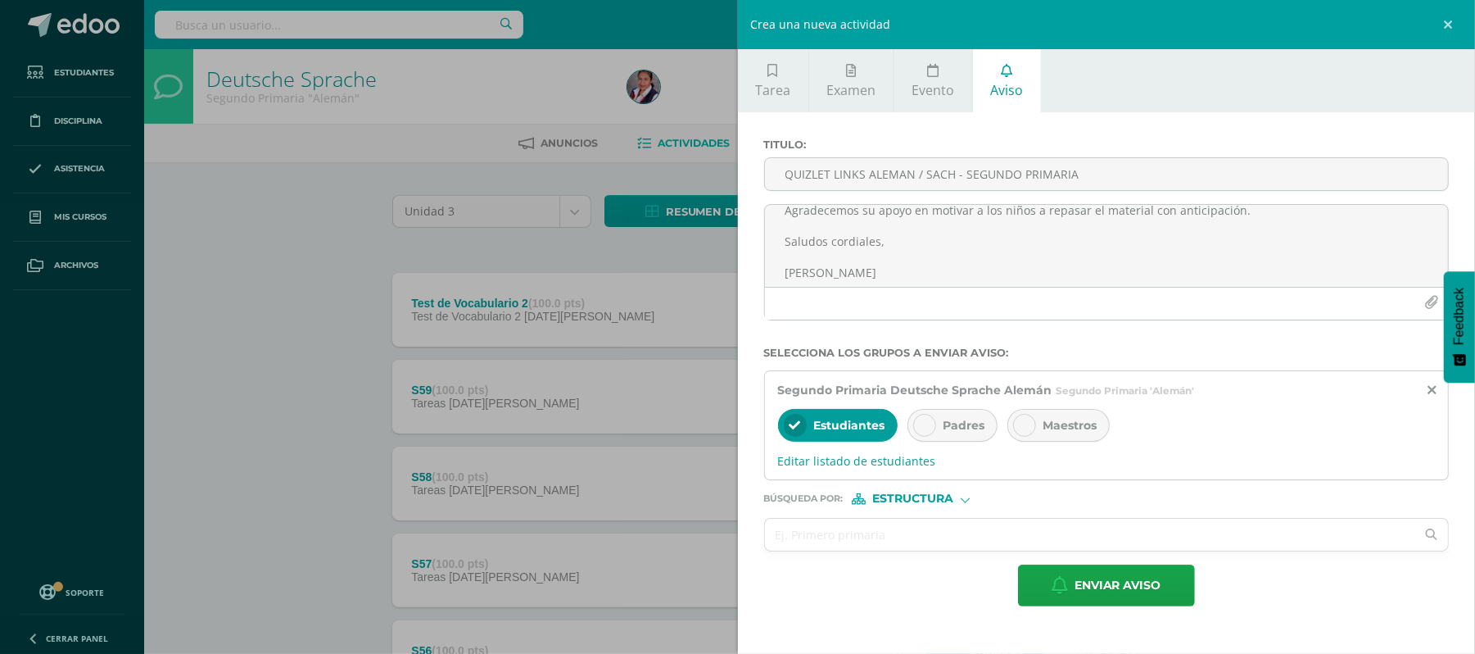
drag, startPoint x: 932, startPoint y: 427, endPoint x: 915, endPoint y: 437, distance: 20.2
click at [915, 437] on div "Padres" at bounding box center [952, 425] width 90 height 33
click at [871, 534] on input "text" at bounding box center [1090, 534] width 651 height 32
click at [899, 500] on span "Estructura" at bounding box center [912, 498] width 81 height 9
click at [899, 541] on span "Persona" at bounding box center [918, 543] width 59 height 9
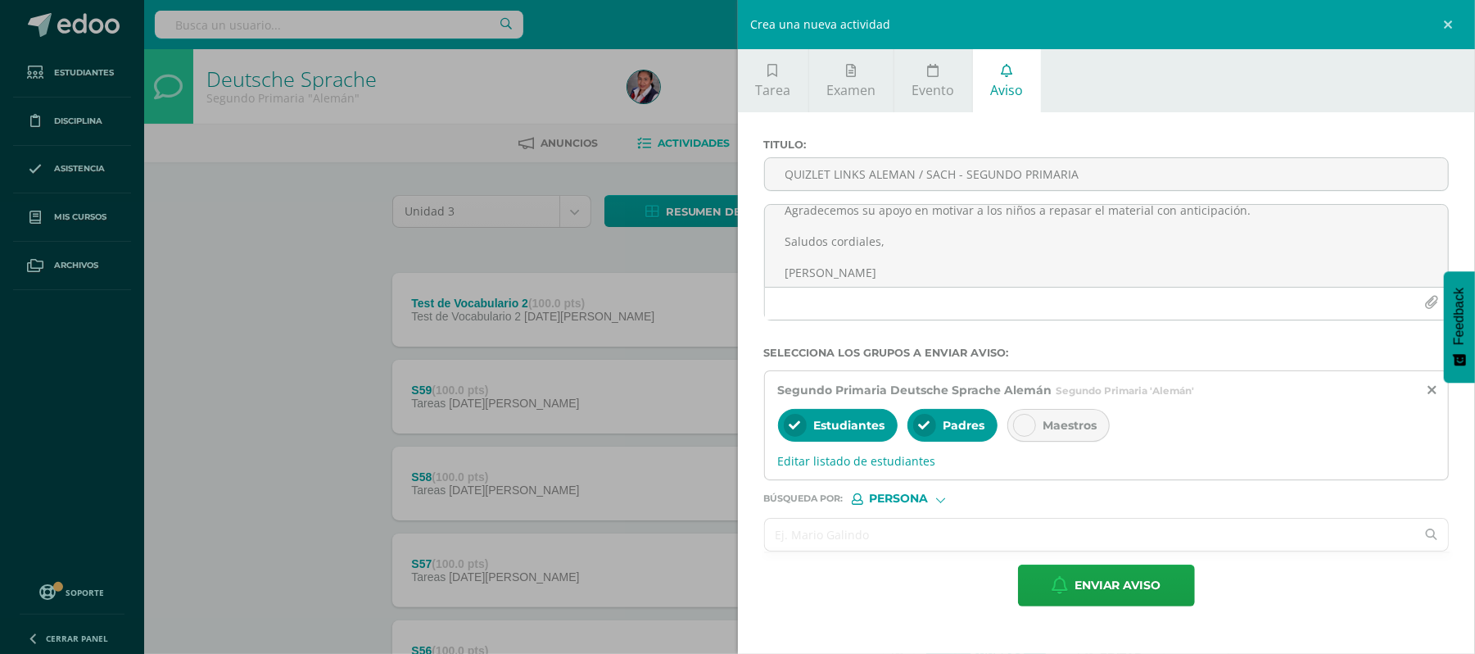
click at [832, 545] on input "text" at bounding box center [1090, 534] width 651 height 32
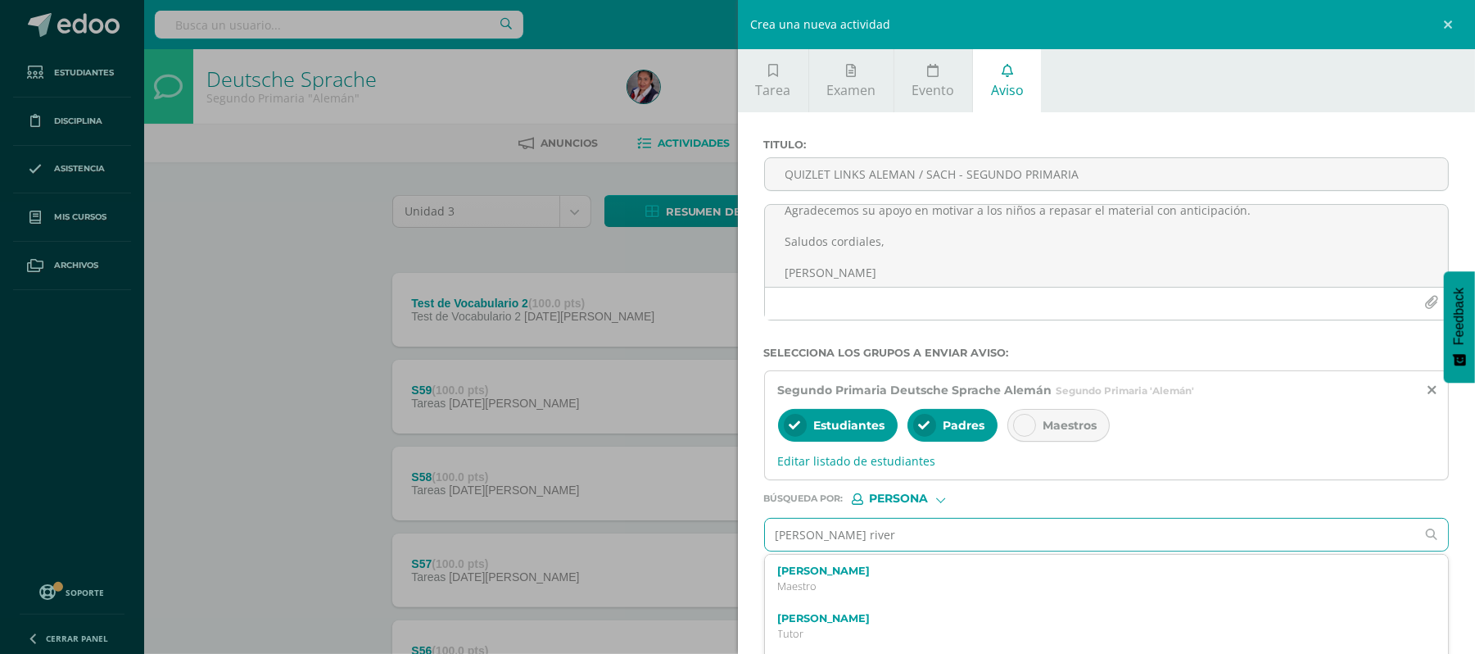
scroll to position [233, 0]
type input "[PERSON_NAME]"
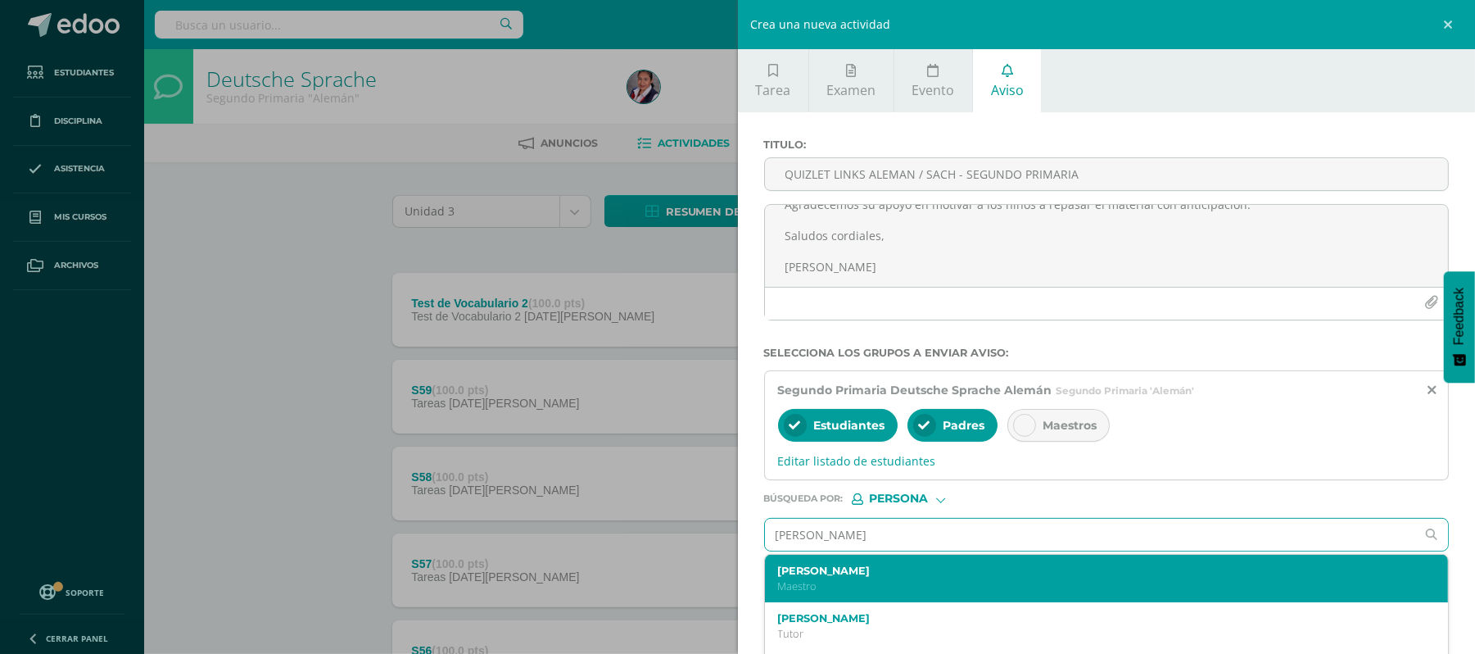
click at [1014, 587] on p "Maestro" at bounding box center [1091, 586] width 627 height 14
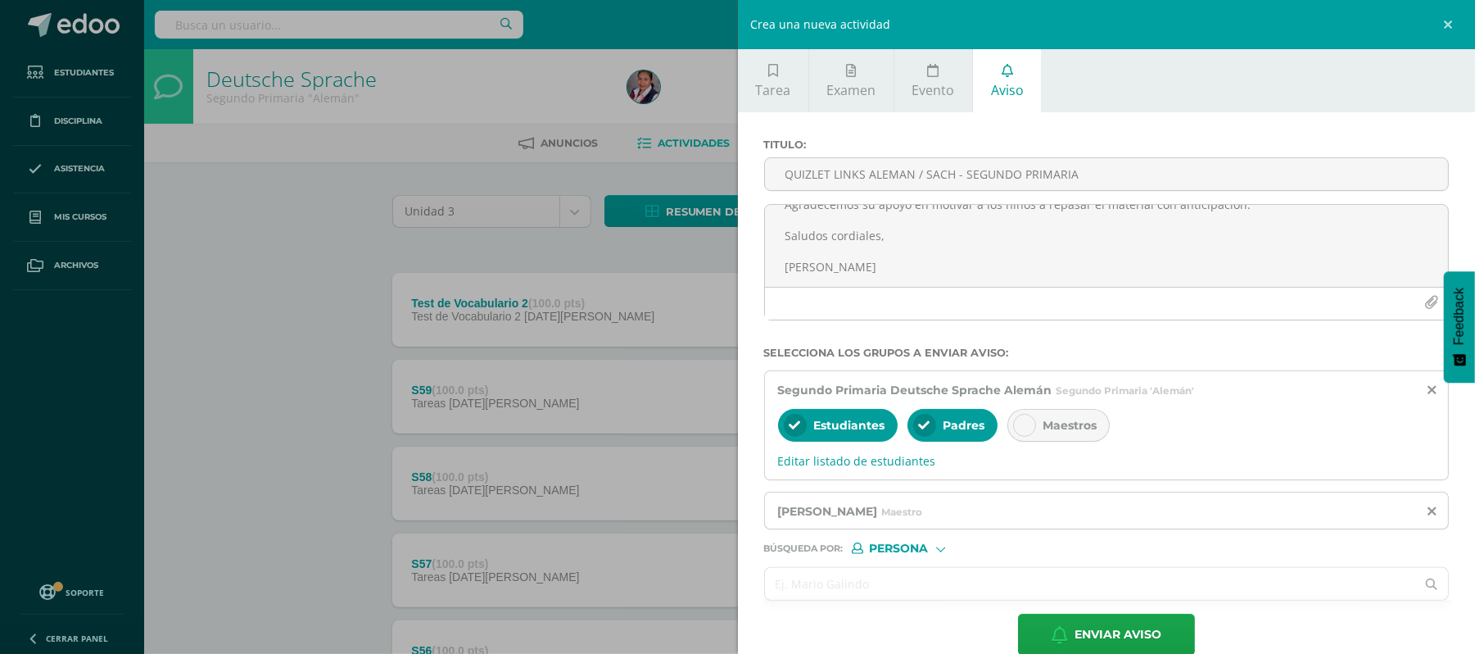
click at [927, 593] on input "text" at bounding box center [1090, 584] width 651 height 32
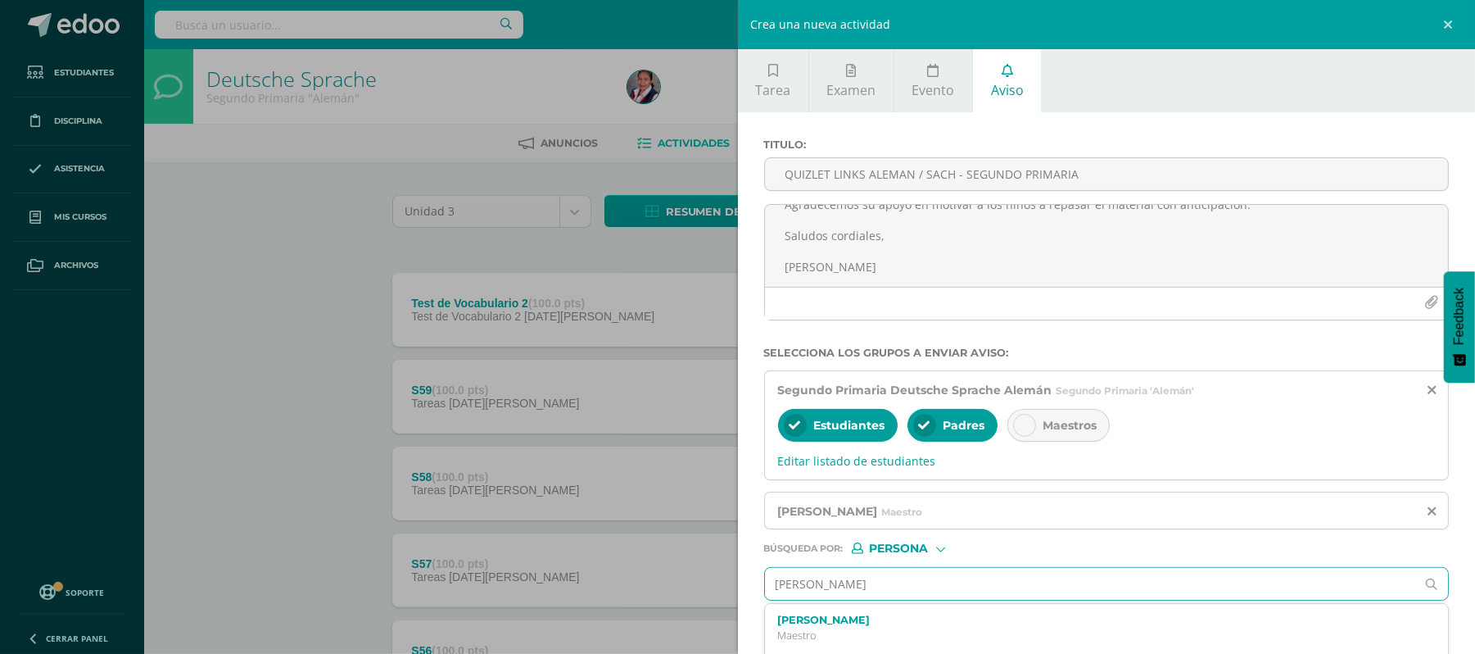
type input "[PERSON_NAME]"
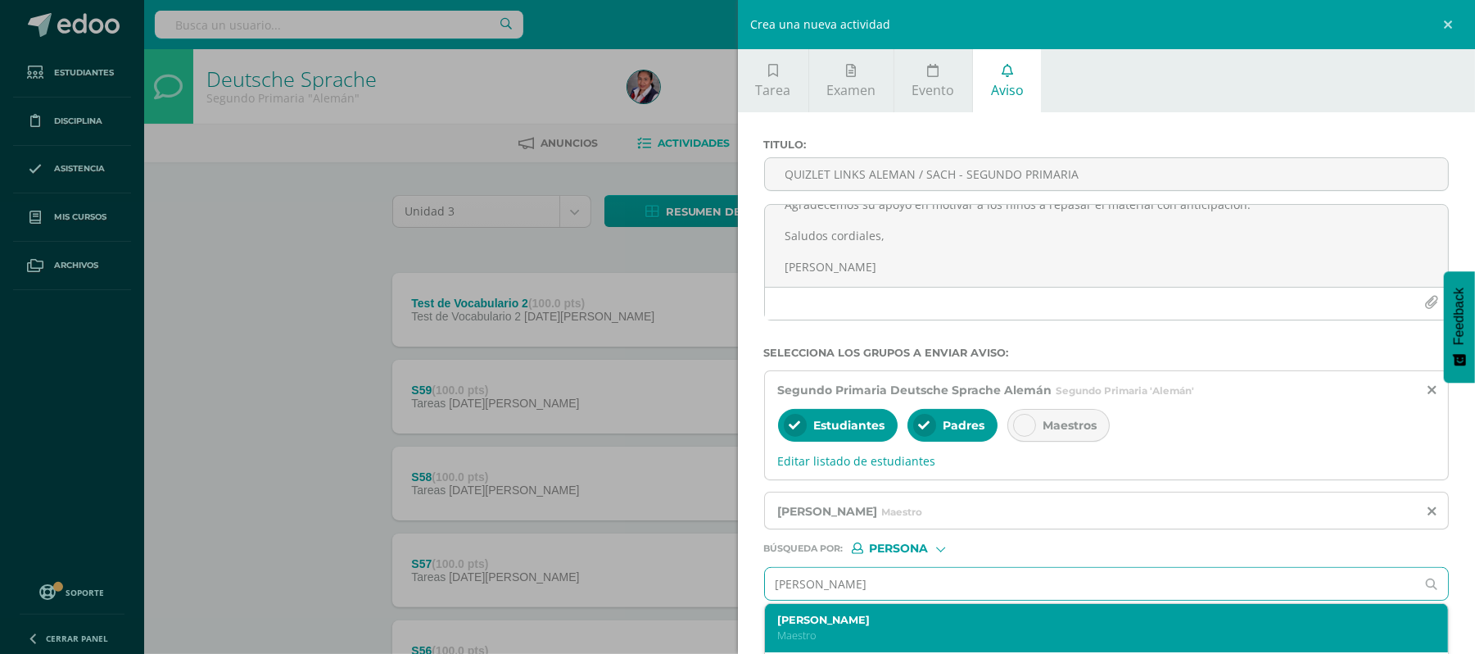
click at [875, 632] on p "Maestro" at bounding box center [1091, 635] width 627 height 14
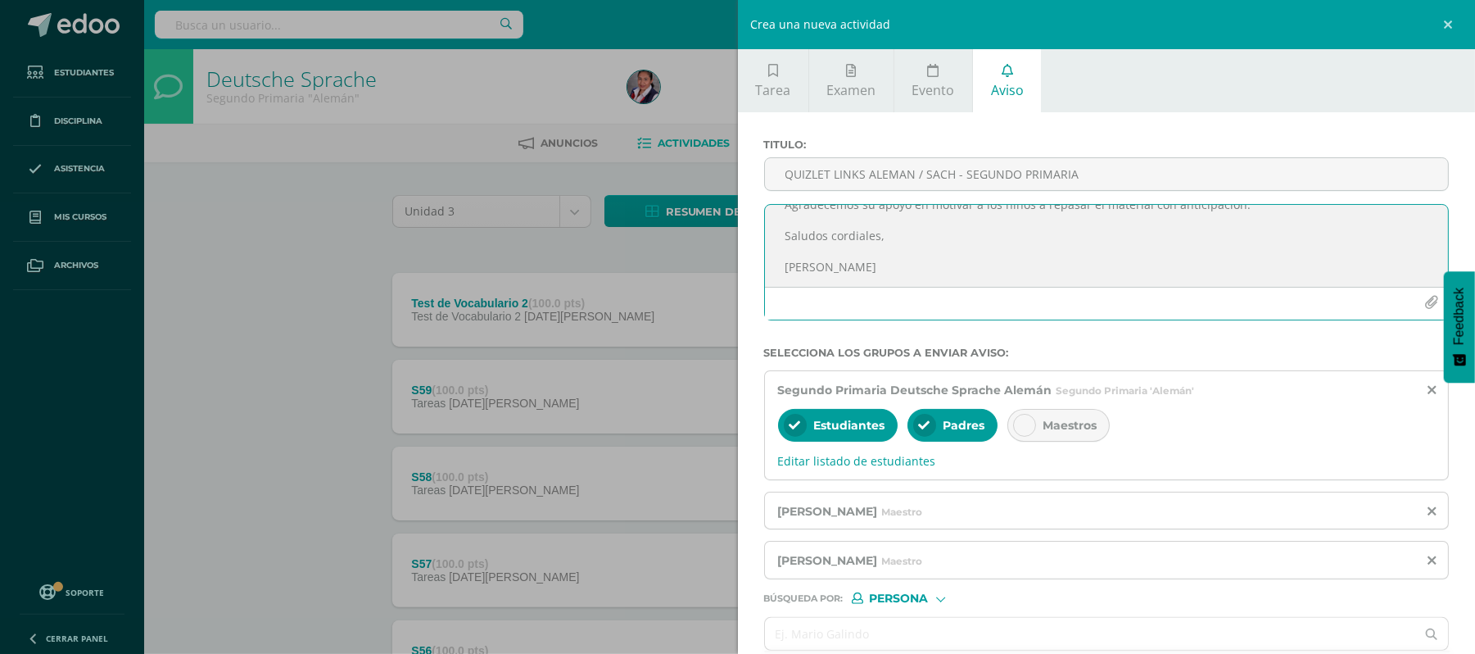
scroll to position [76, 0]
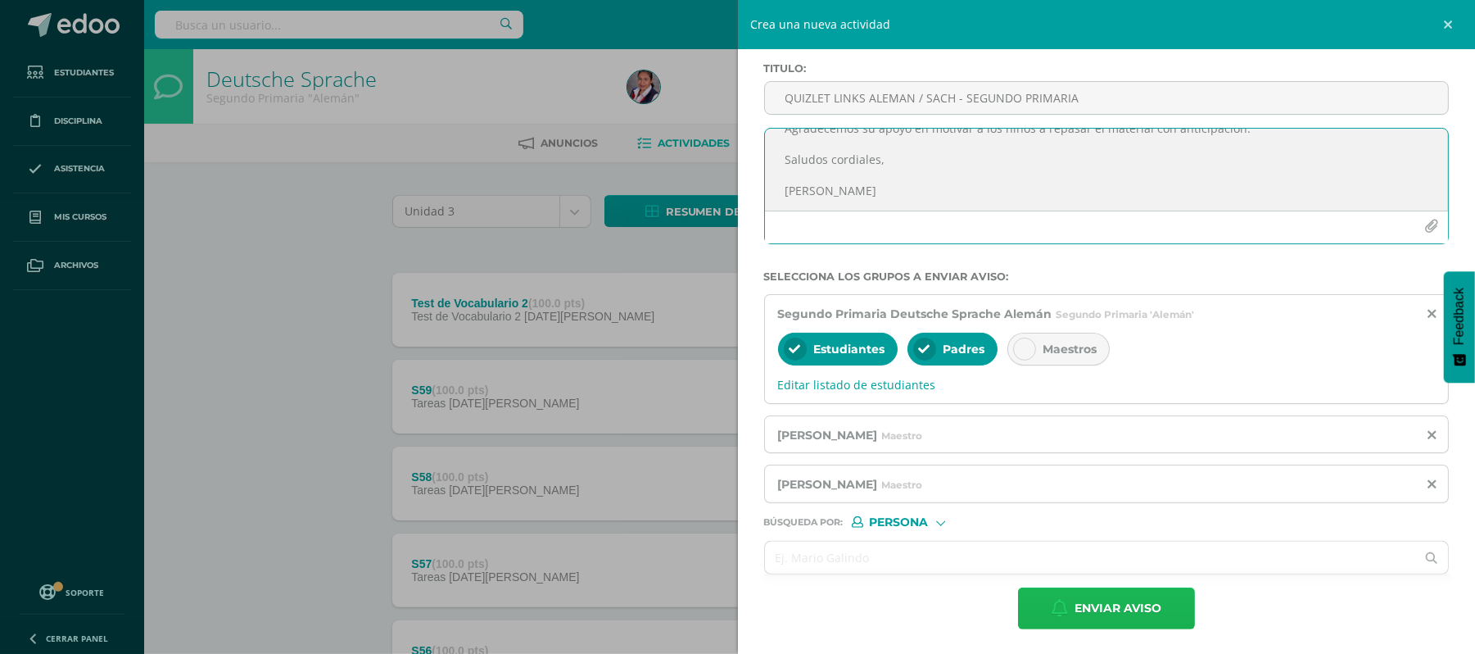
click at [1101, 610] on span "Enviar aviso" at bounding box center [1118, 608] width 87 height 40
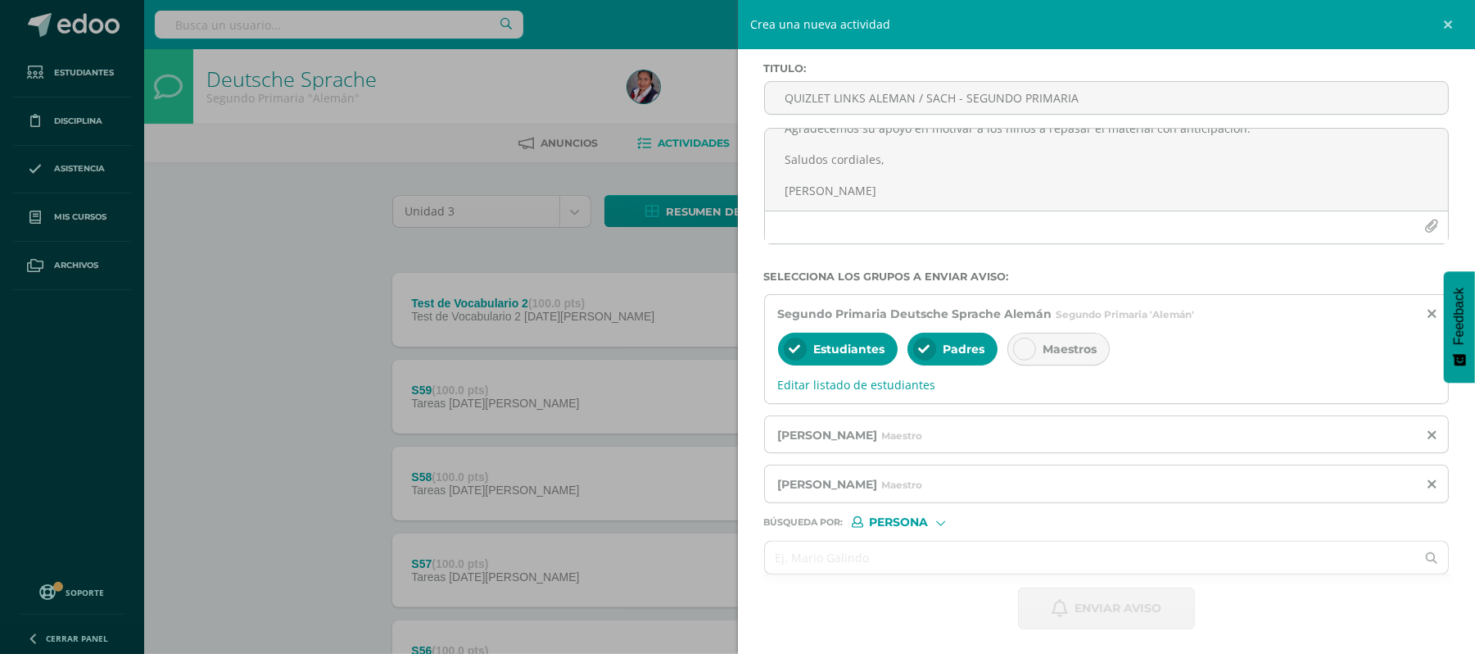
scroll to position [0, 0]
